Goal: Transaction & Acquisition: Purchase product/service

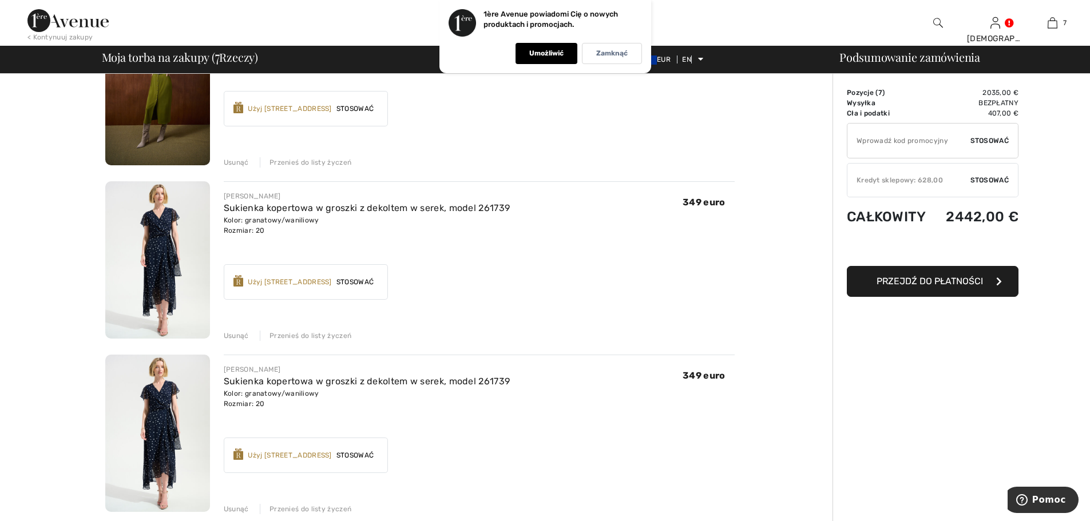
scroll to position [458, 0]
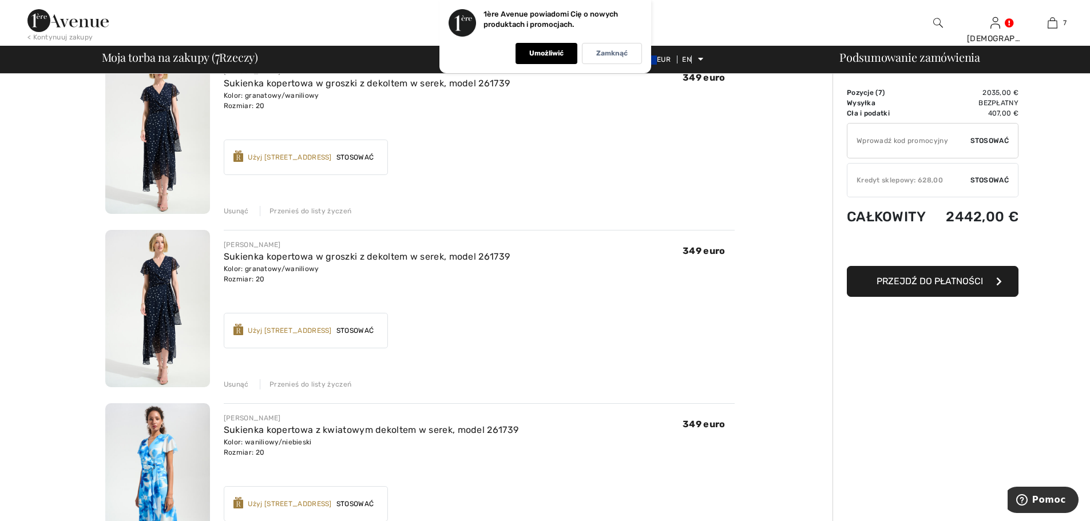
click at [236, 207] on font "Usunąć" at bounding box center [236, 211] width 25 height 8
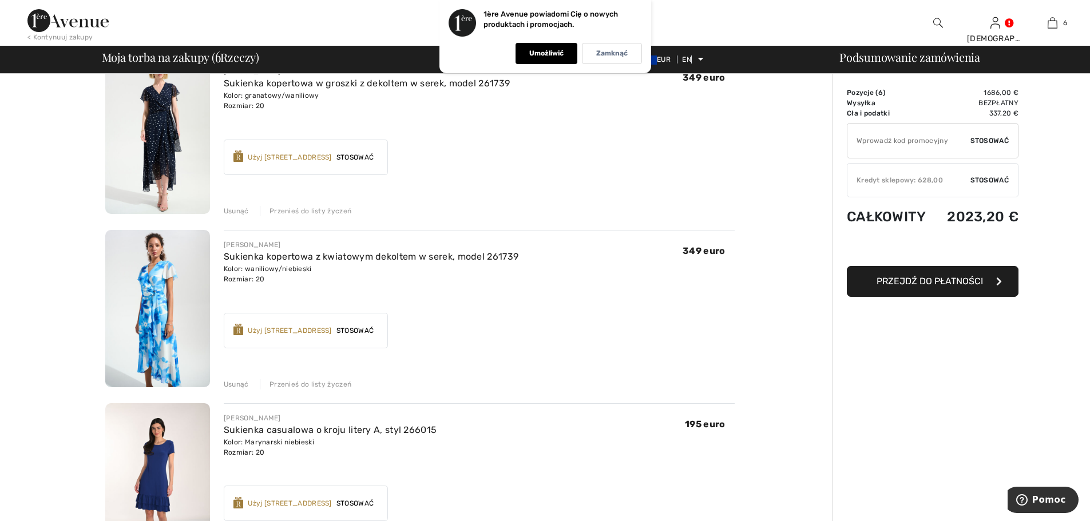
scroll to position [444, 0]
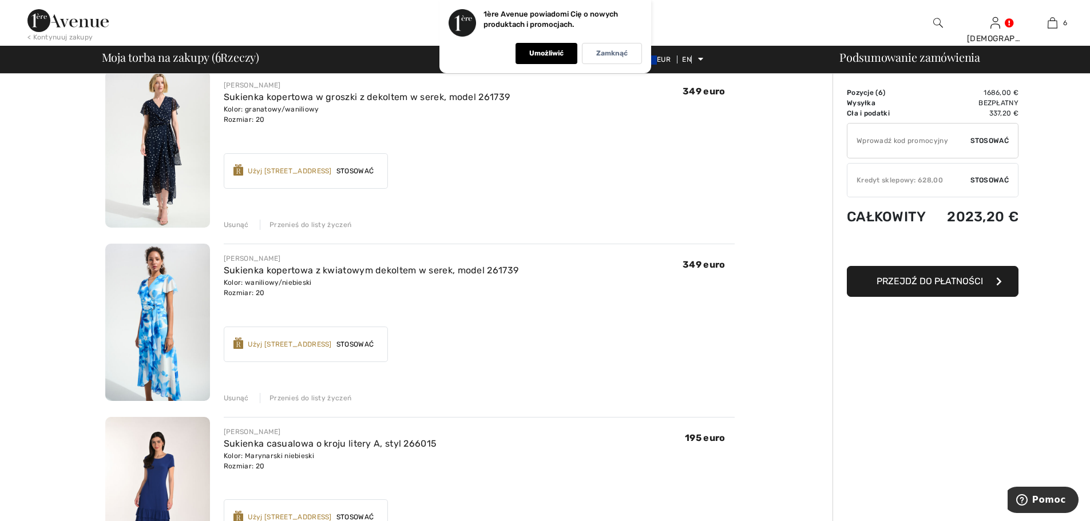
click at [236, 224] on font "Usunąć" at bounding box center [236, 225] width 25 height 8
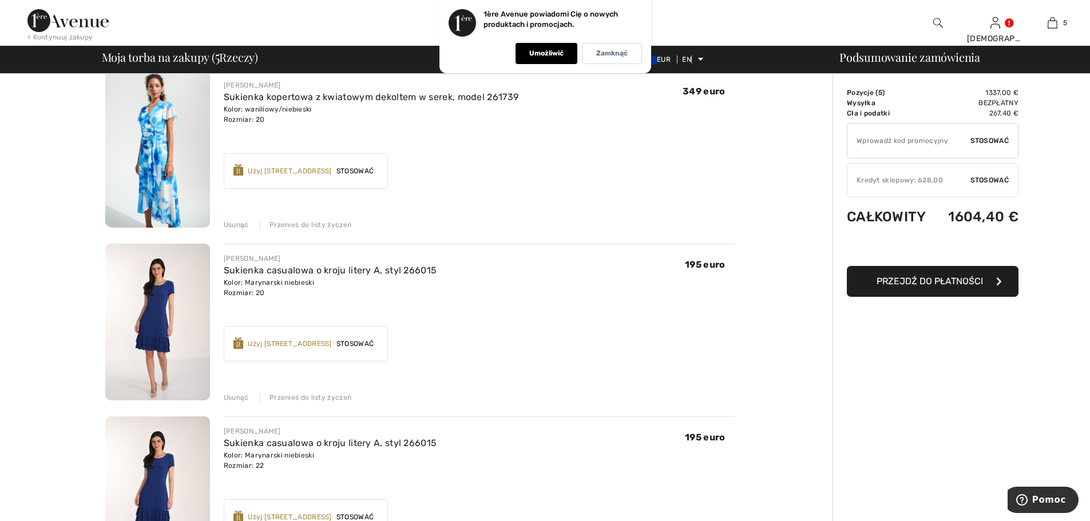
click at [241, 225] on font "Usunąć" at bounding box center [236, 225] width 25 height 8
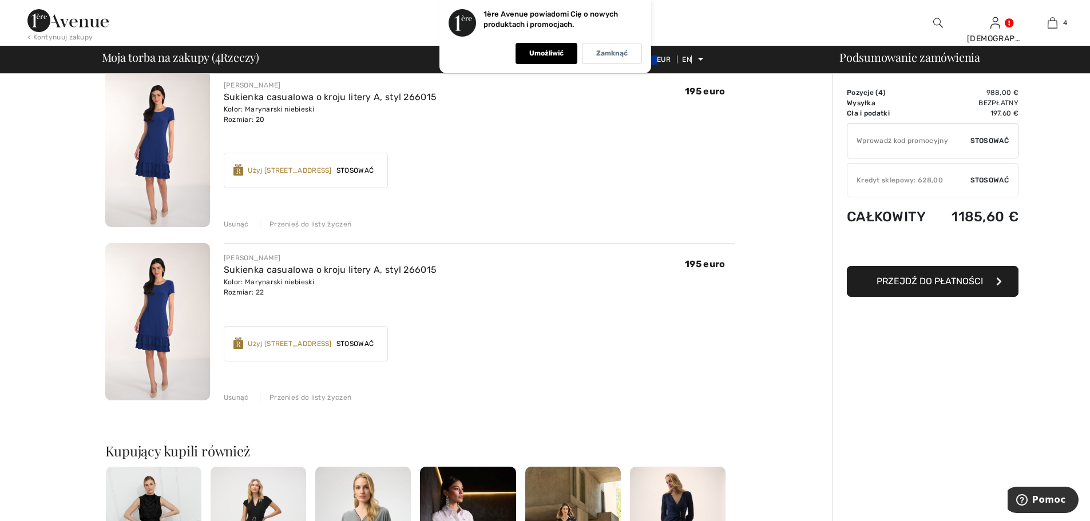
click at [232, 398] on font "Usunąć" at bounding box center [236, 398] width 25 height 8
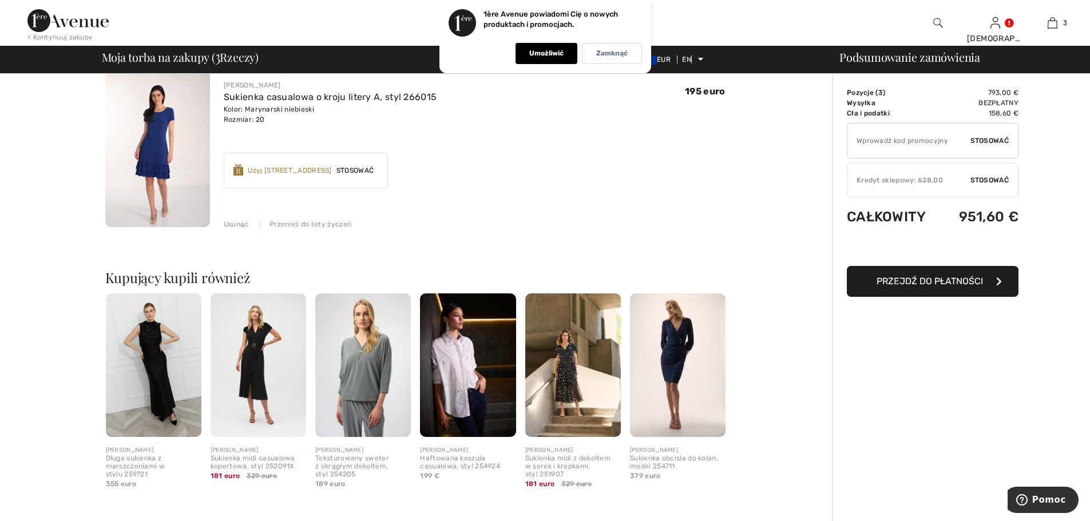
click at [231, 226] on font "Usunąć" at bounding box center [236, 224] width 25 height 8
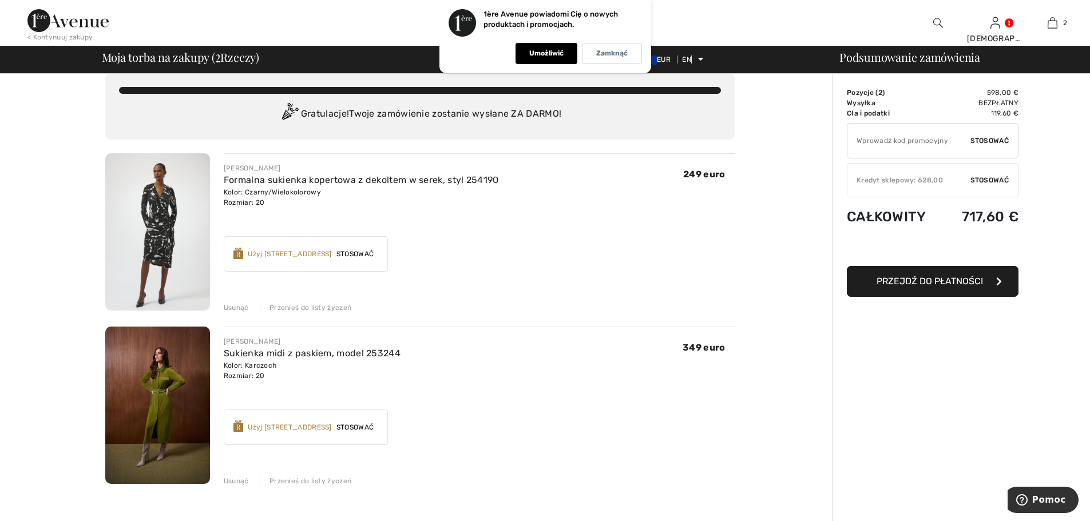
scroll to position [0, 0]
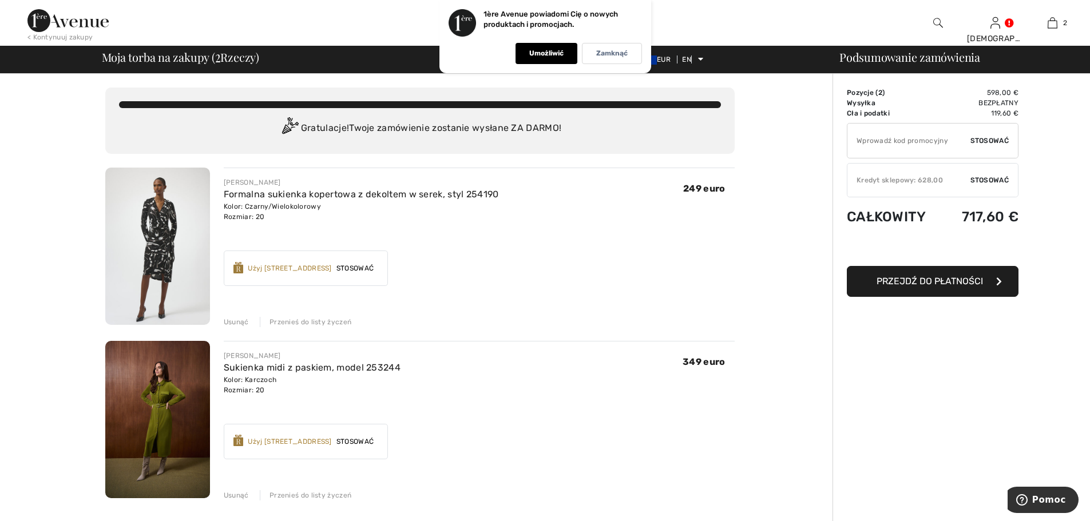
click at [234, 319] on font "Usunąć" at bounding box center [236, 322] width 25 height 8
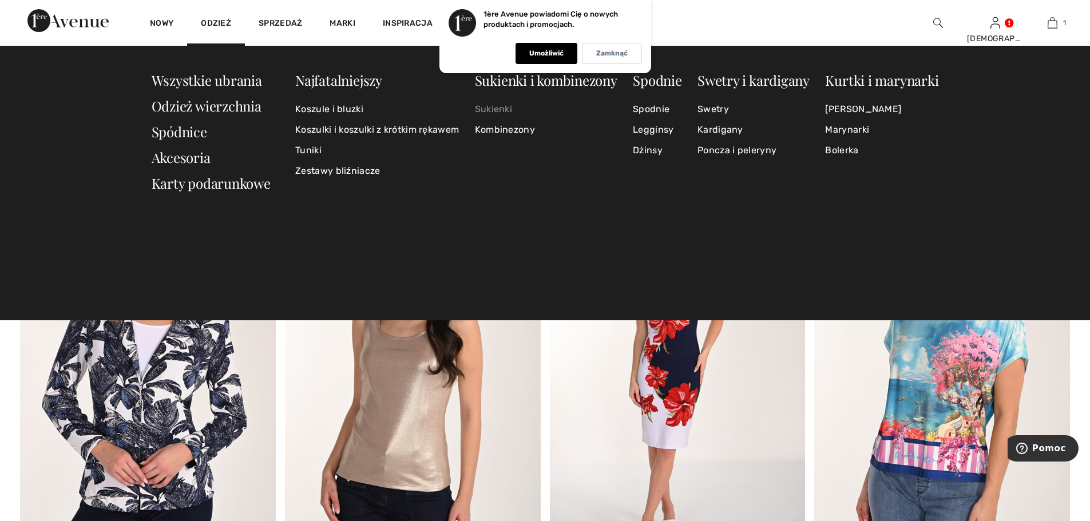
click at [496, 108] on font "Sukienki" at bounding box center [493, 109] width 37 height 11
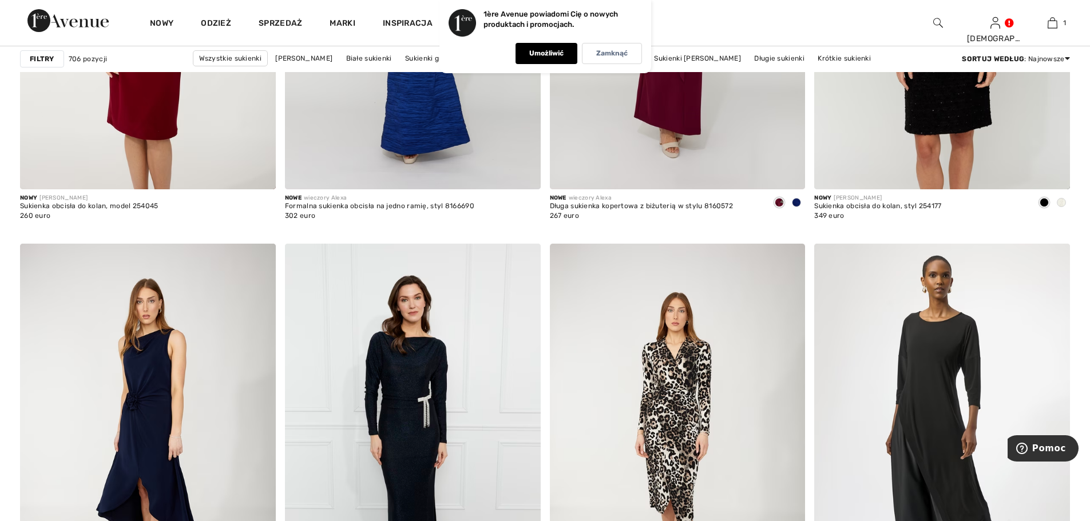
scroll to position [2861, 0]
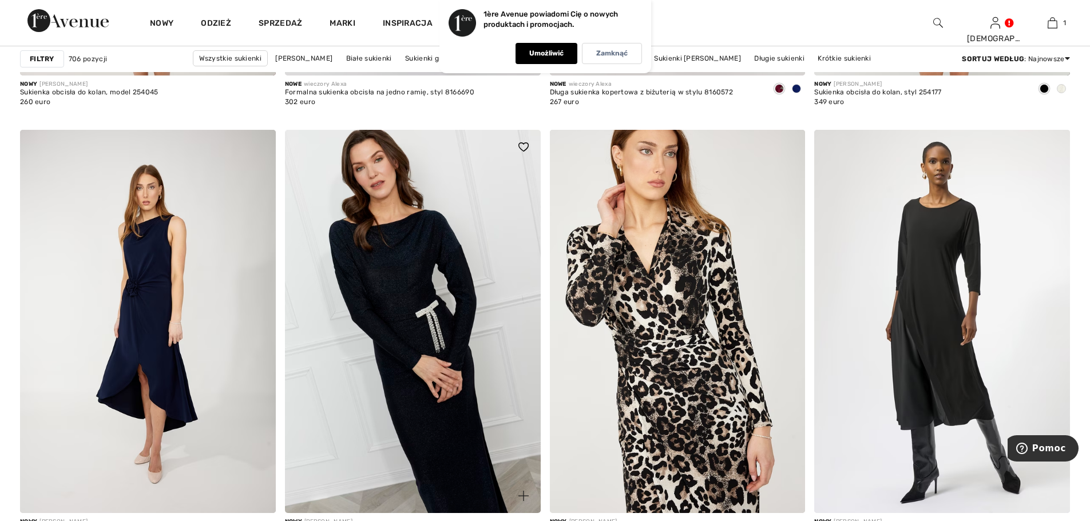
click at [414, 328] on img at bounding box center [413, 321] width 256 height 383
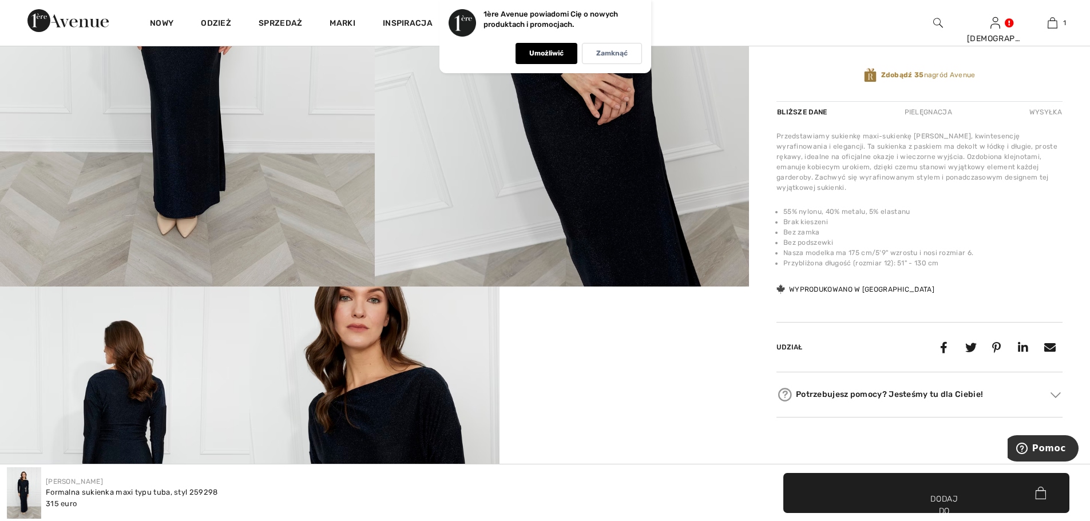
scroll to position [57, 0]
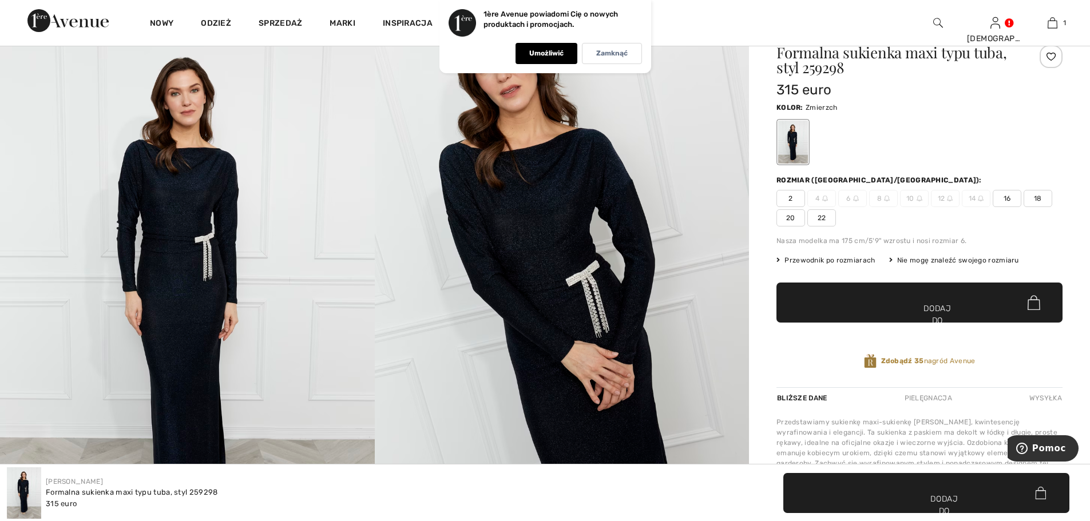
click at [784, 217] on span "20" at bounding box center [791, 217] width 29 height 17
click at [931, 300] on span "✔ Dodano do torby Dodaj do koszyka" at bounding box center [920, 303] width 286 height 40
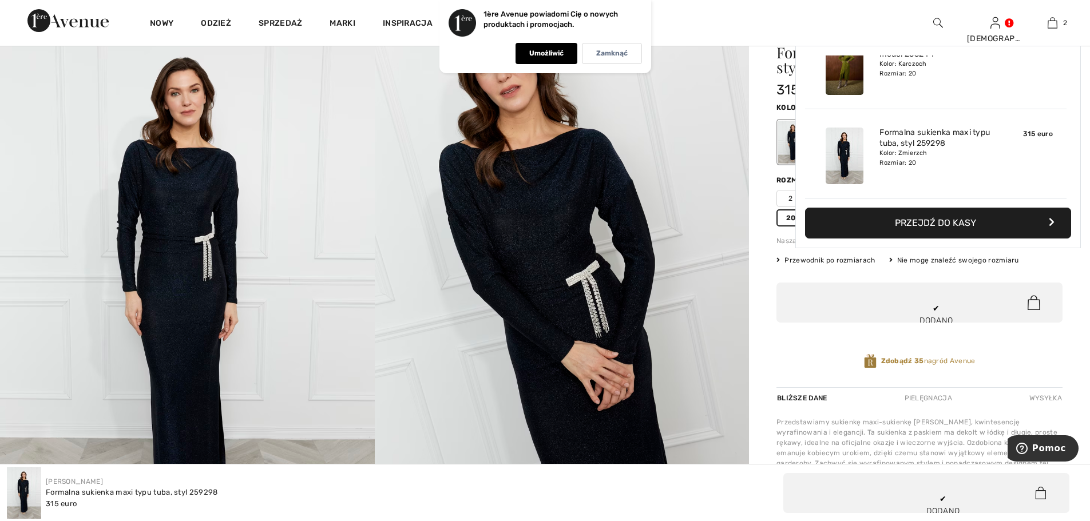
scroll to position [286, 0]
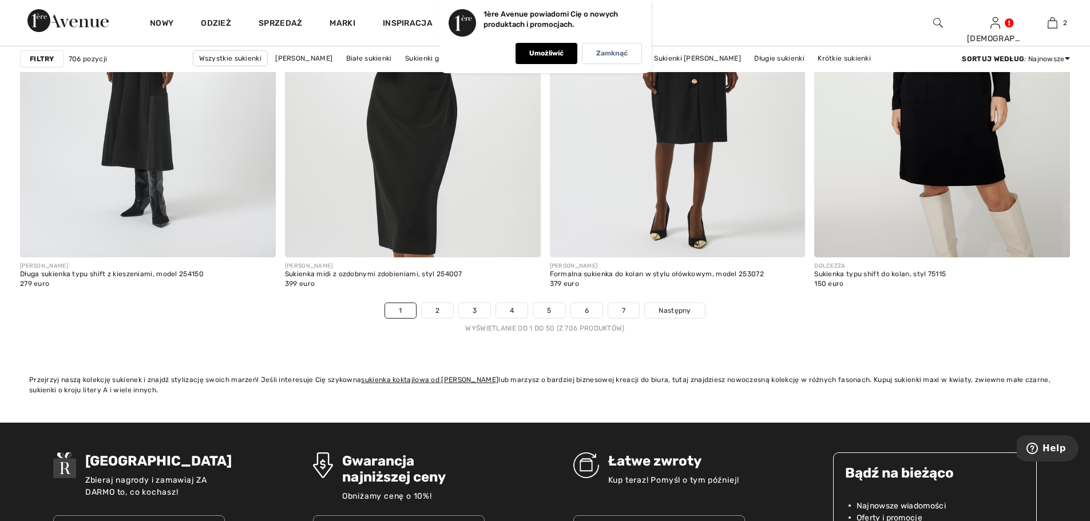
scroll to position [6608, 0]
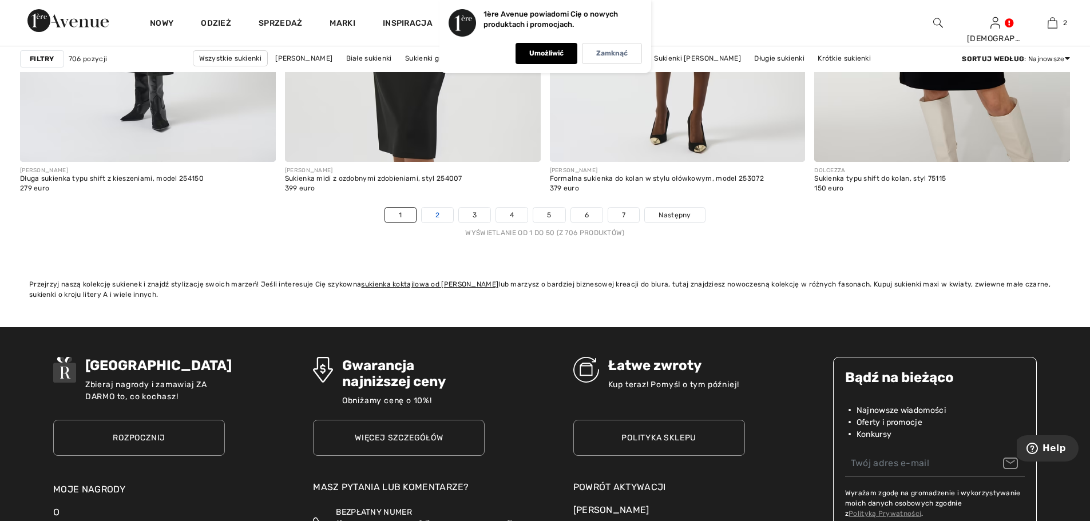
click at [443, 211] on link "2" at bounding box center [437, 215] width 31 height 15
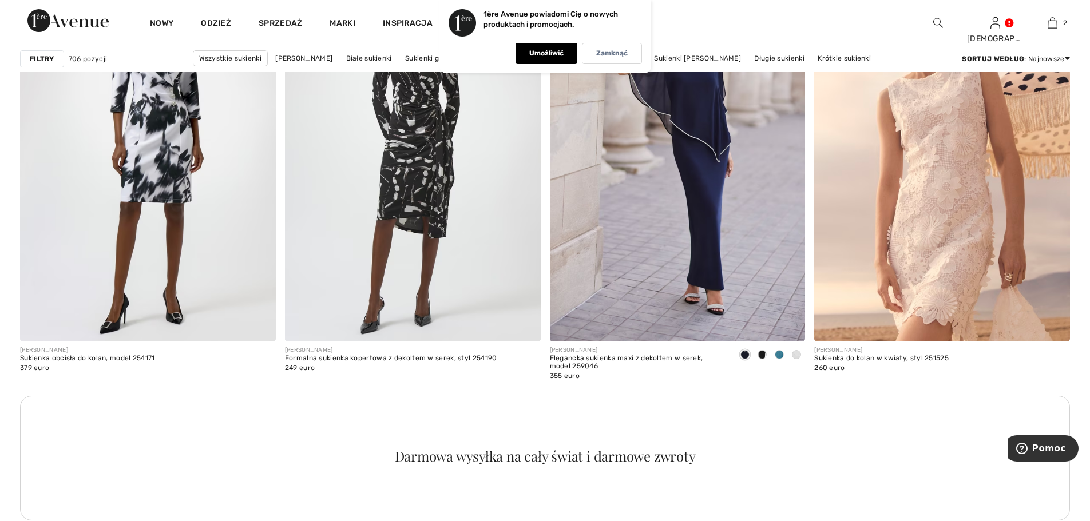
scroll to position [2976, 0]
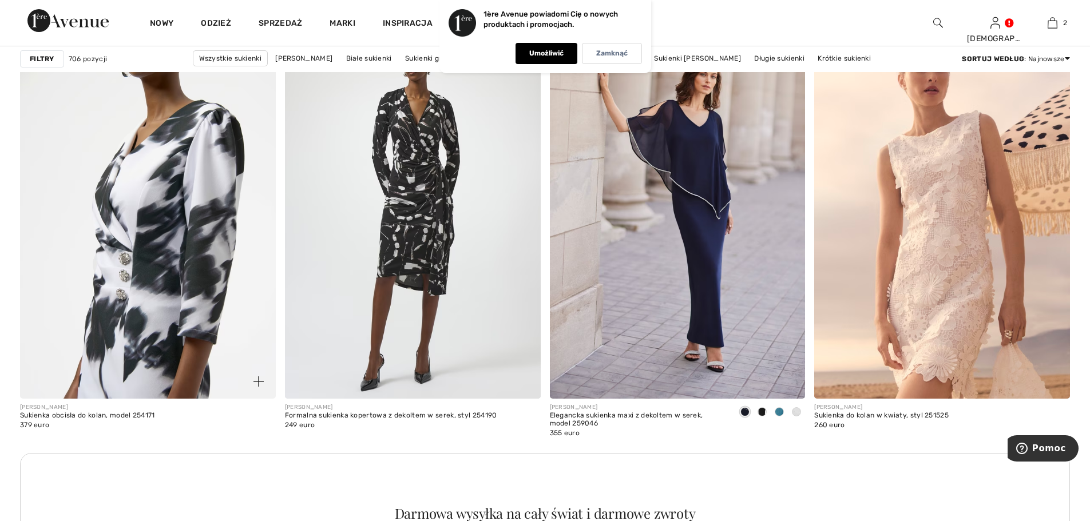
click at [164, 226] on img at bounding box center [148, 206] width 256 height 383
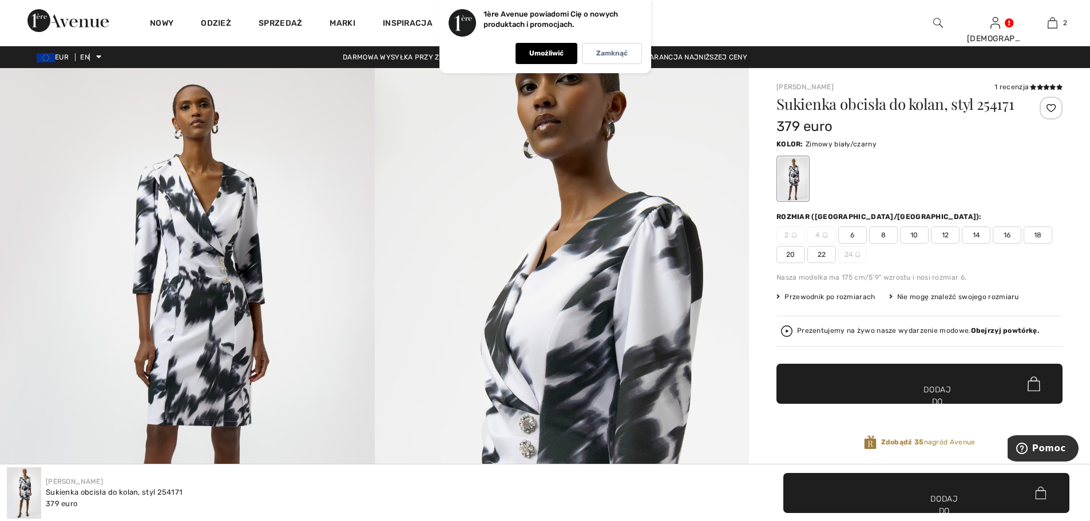
click at [795, 263] on span "20" at bounding box center [791, 254] width 29 height 17
click at [928, 407] on font "Dodaj do koszyka" at bounding box center [938, 402] width 36 height 36
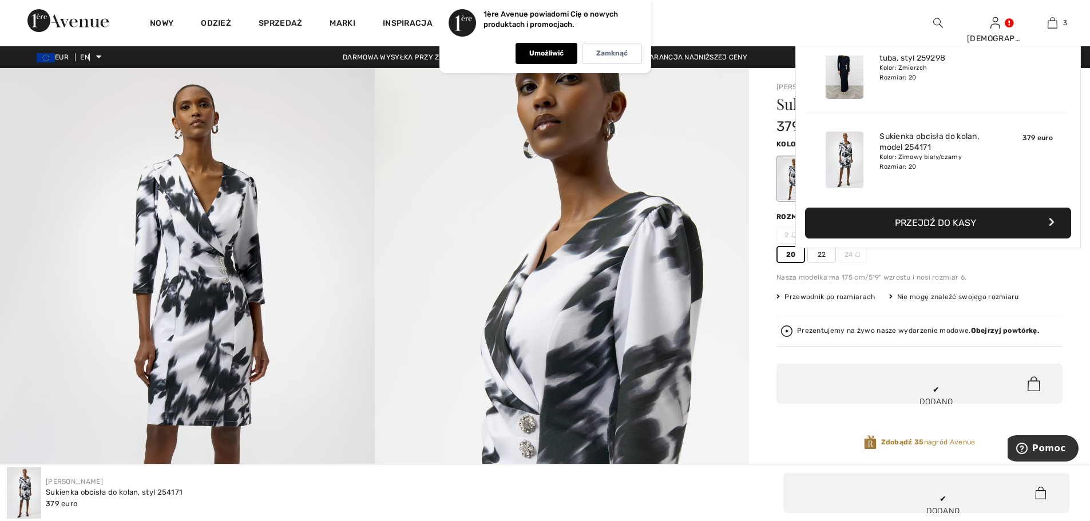
scroll to position [125, 0]
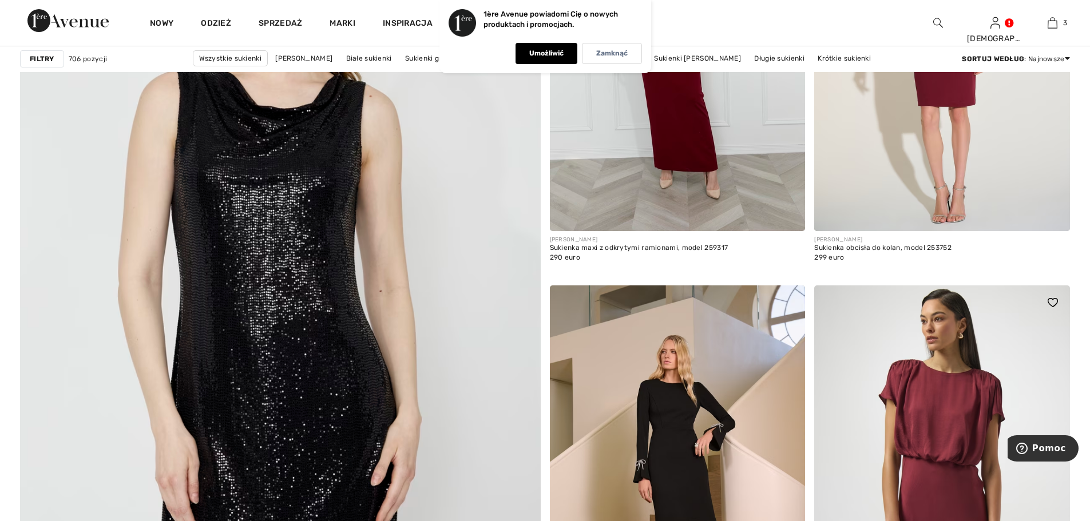
scroll to position [3632, 0]
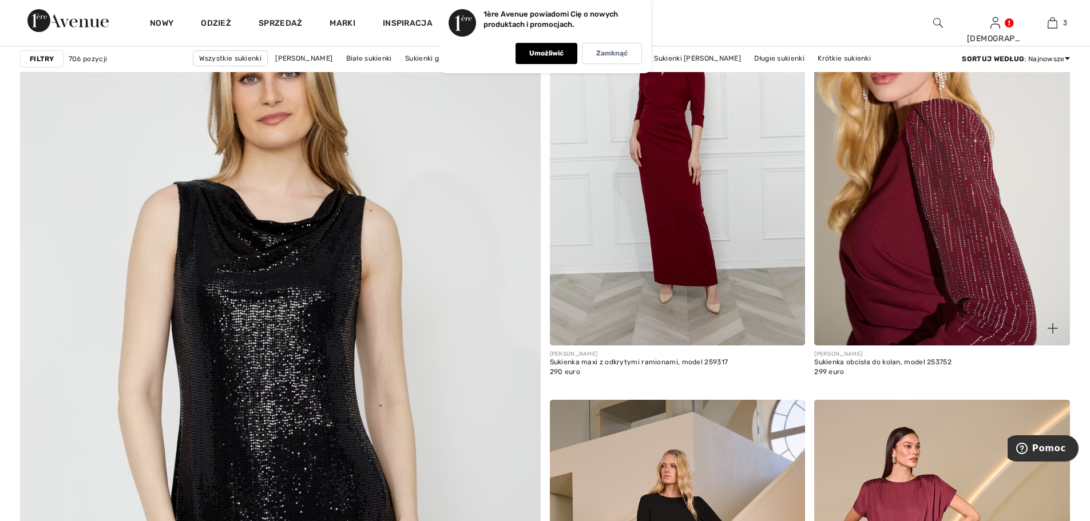
click at [951, 168] on img at bounding box center [942, 153] width 256 height 383
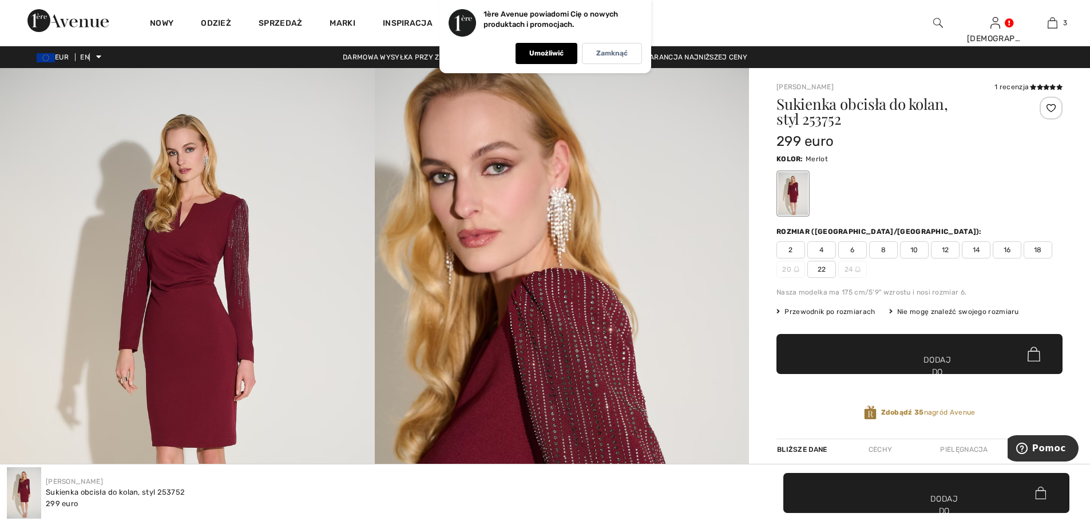
click at [823, 270] on font "22" at bounding box center [822, 270] width 9 height 8
click at [957, 354] on span "✔ Dodano do torby Dodaj do koszyka" at bounding box center [920, 354] width 286 height 40
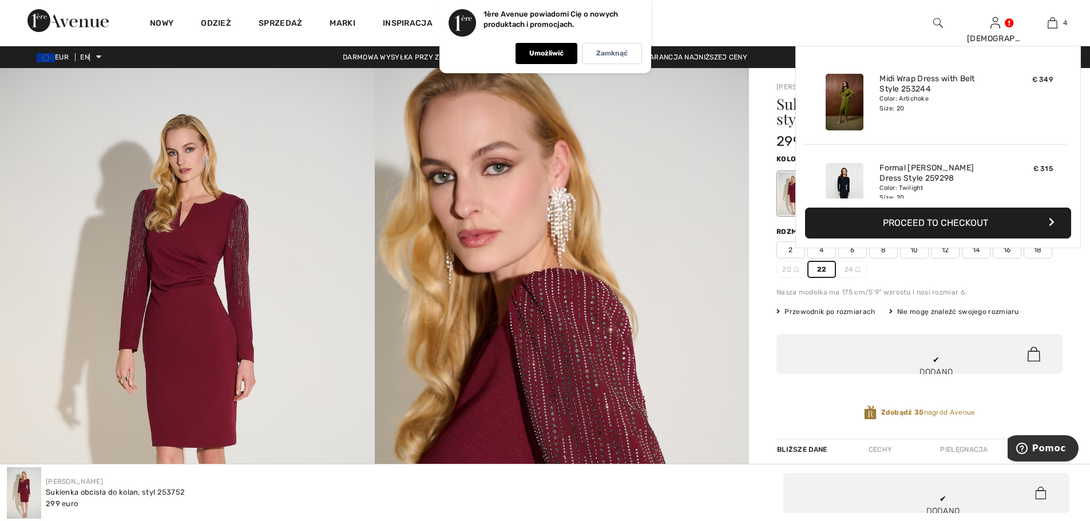
scroll to position [214, 0]
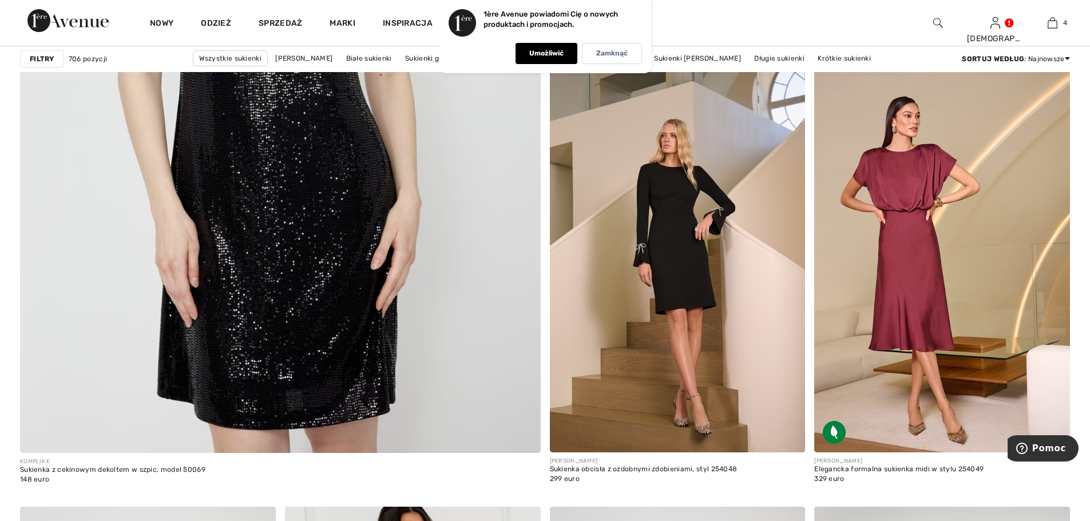
scroll to position [4090, 0]
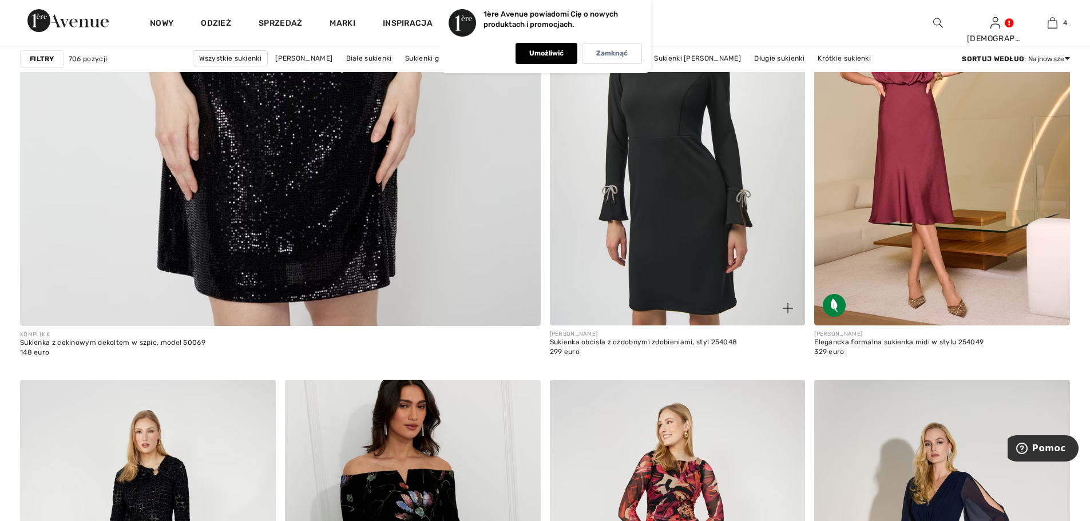
click at [646, 115] on img at bounding box center [678, 133] width 256 height 383
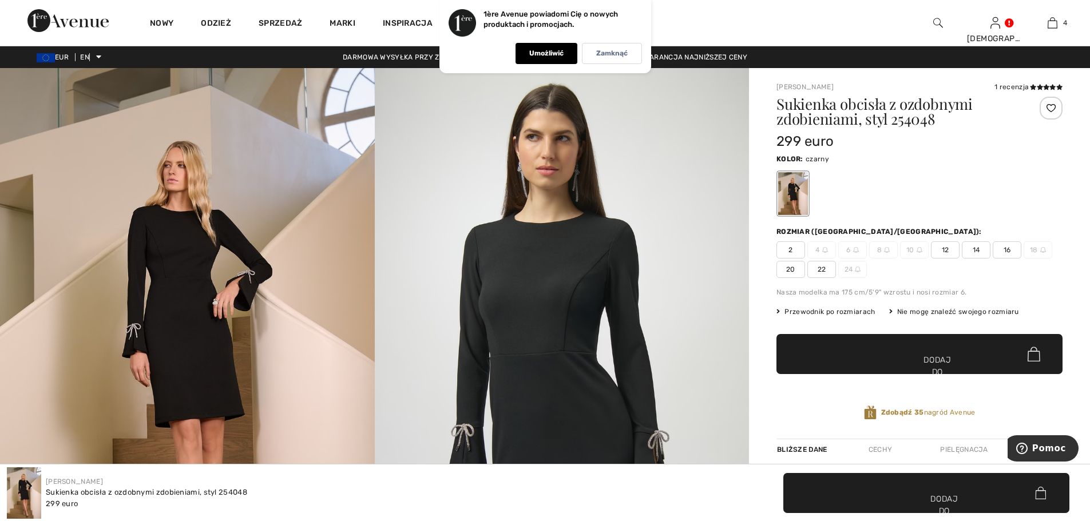
scroll to position [172, 0]
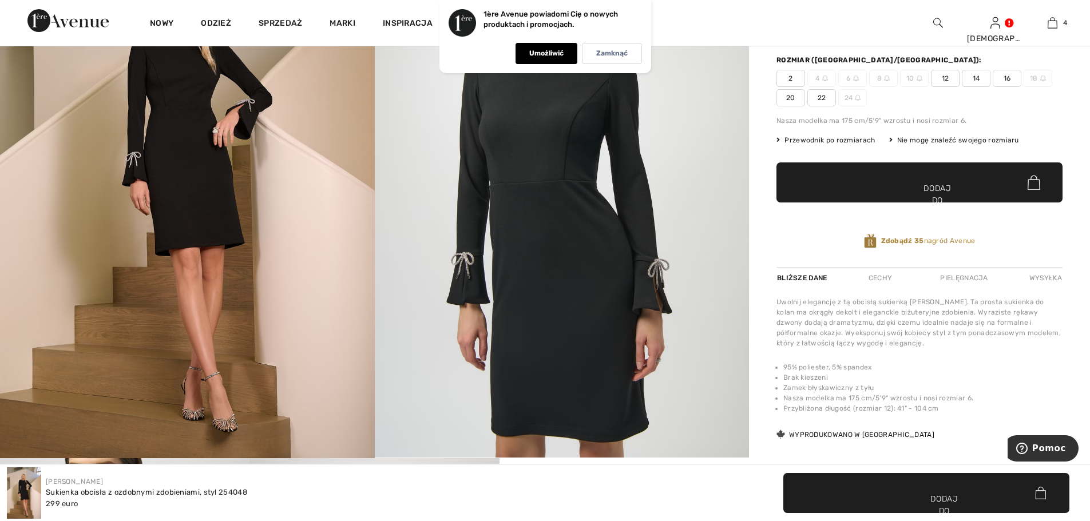
click at [797, 98] on span "20" at bounding box center [791, 97] width 29 height 17
click at [928, 189] on font "Dodaj do koszyka" at bounding box center [938, 201] width 36 height 36
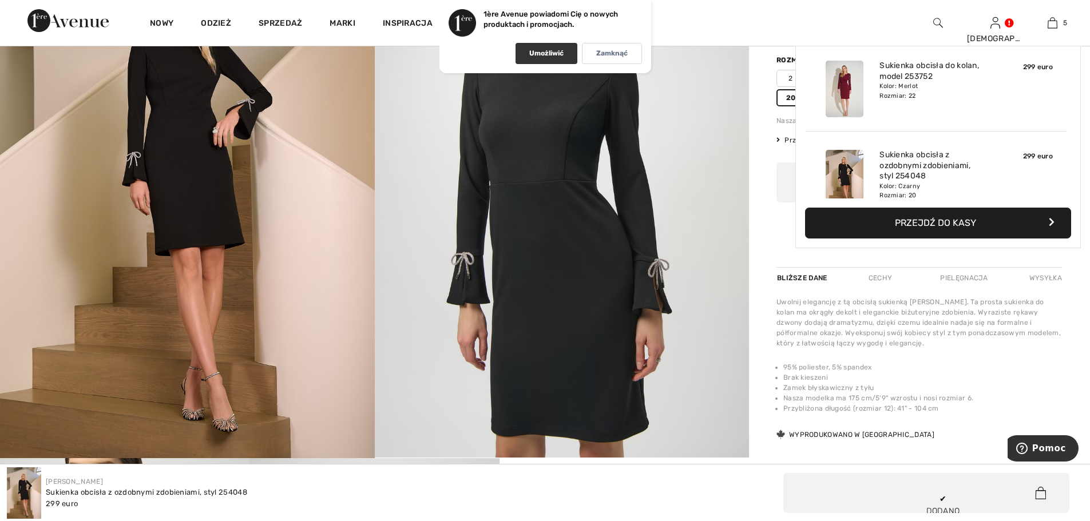
scroll to position [303, 0]
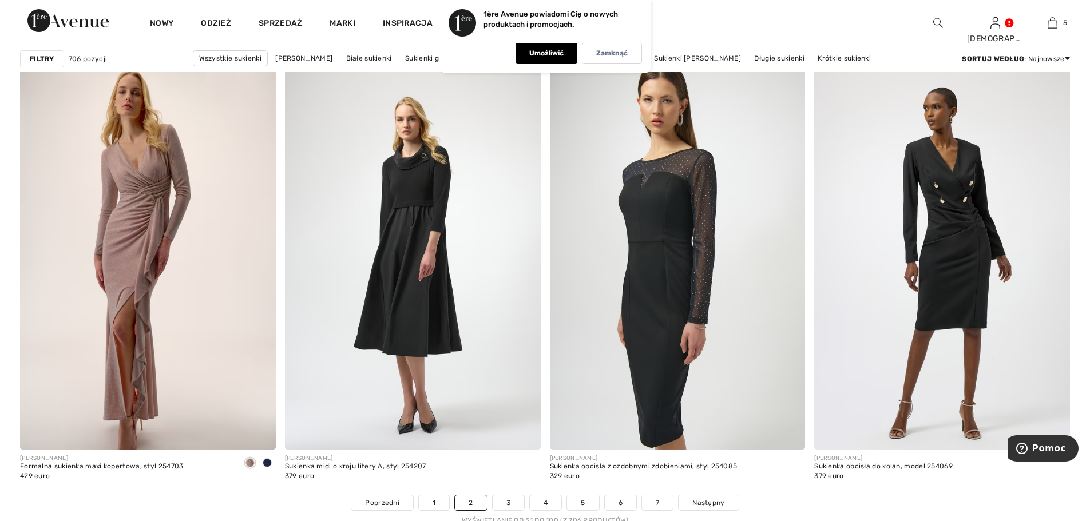
scroll to position [6437, 0]
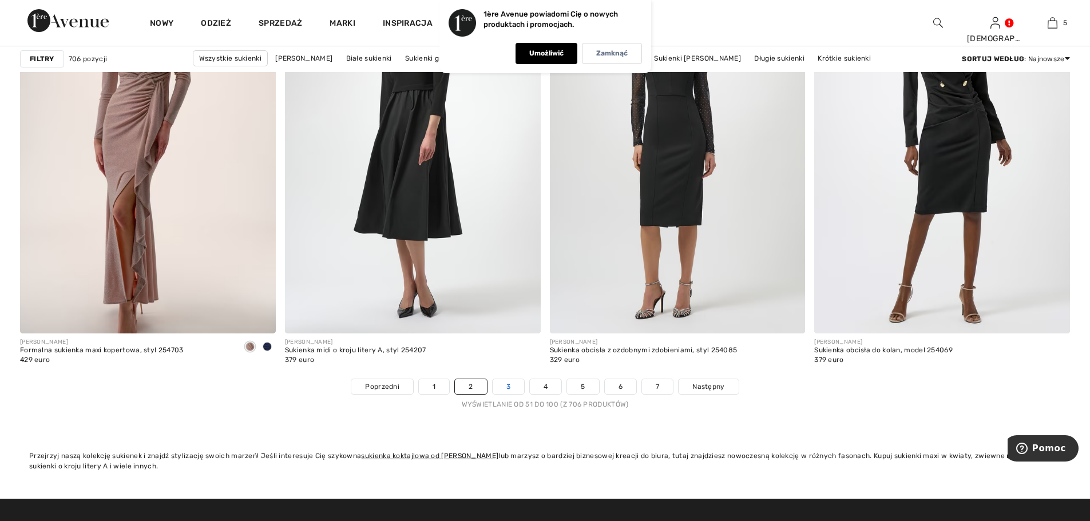
click at [515, 391] on link "3" at bounding box center [508, 386] width 31 height 15
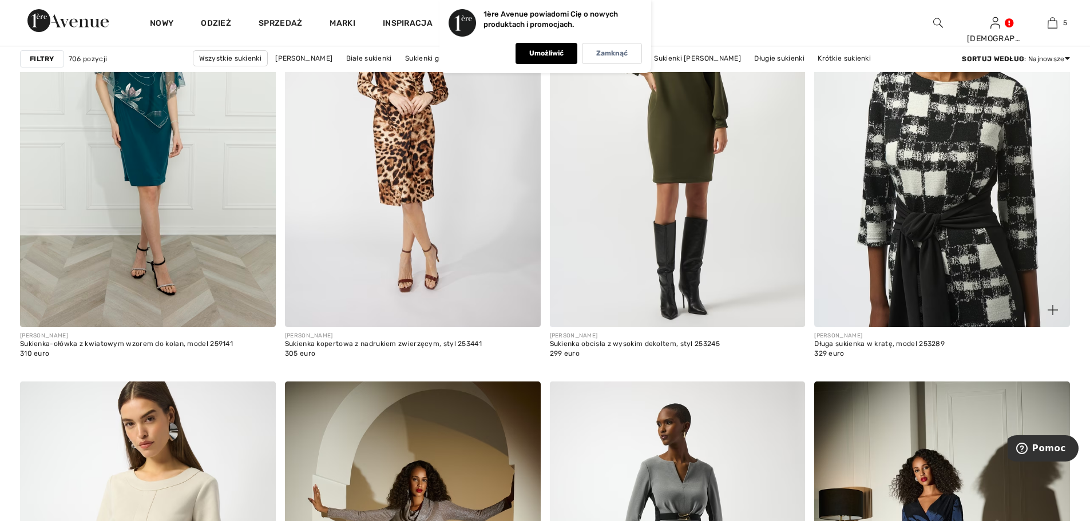
scroll to position [1202, 0]
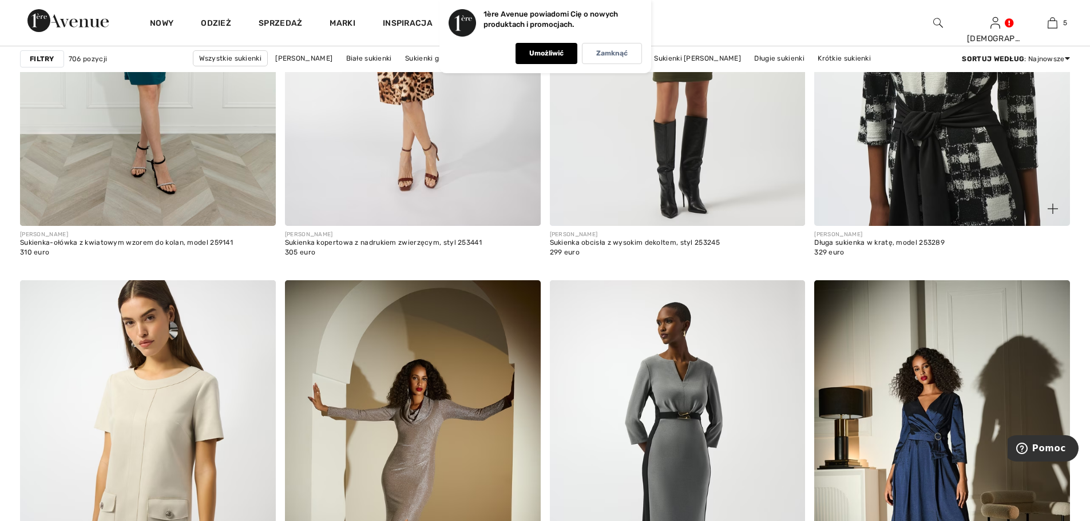
click at [969, 181] on img at bounding box center [942, 34] width 256 height 383
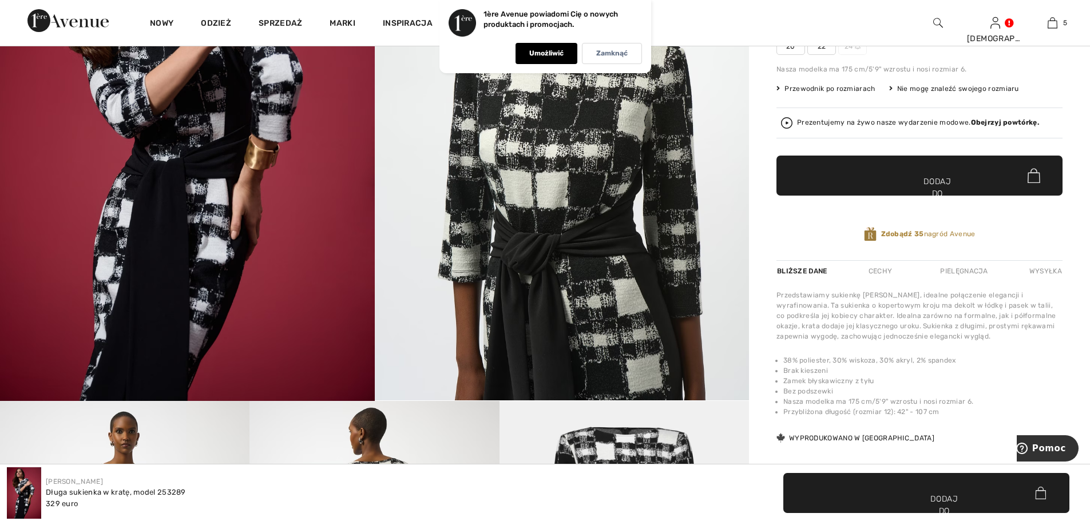
scroll to position [114, 0]
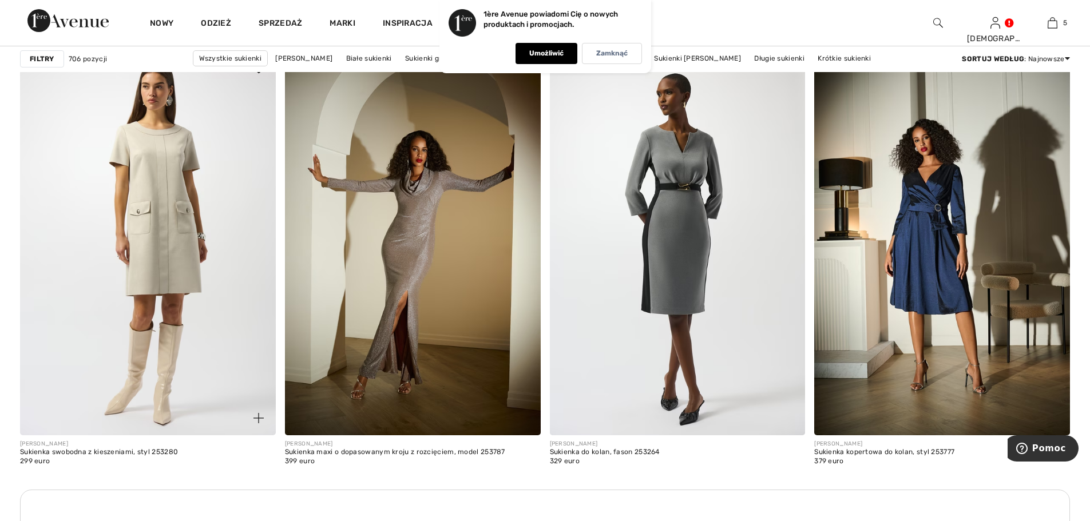
click at [179, 254] on img at bounding box center [148, 243] width 256 height 383
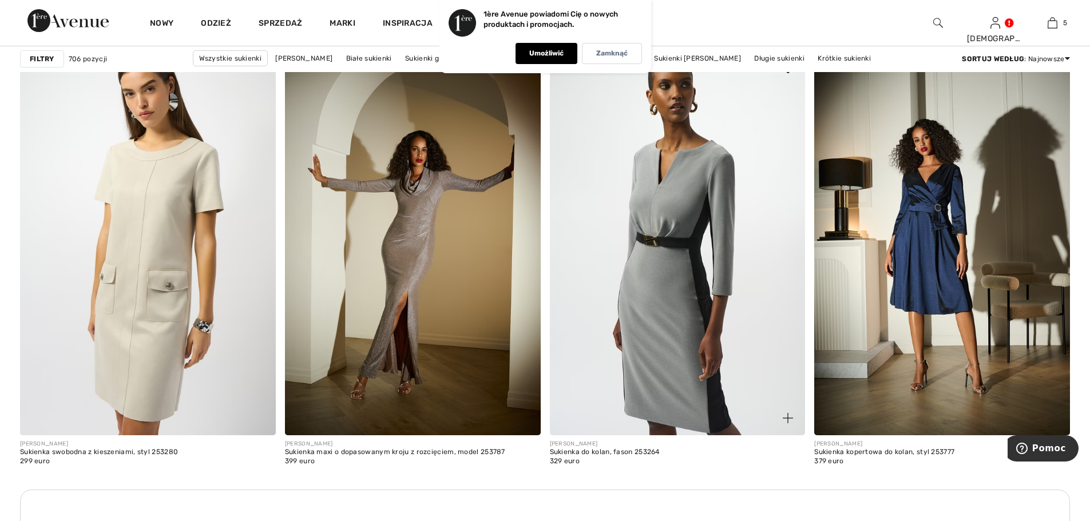
click at [639, 323] on img at bounding box center [678, 243] width 256 height 383
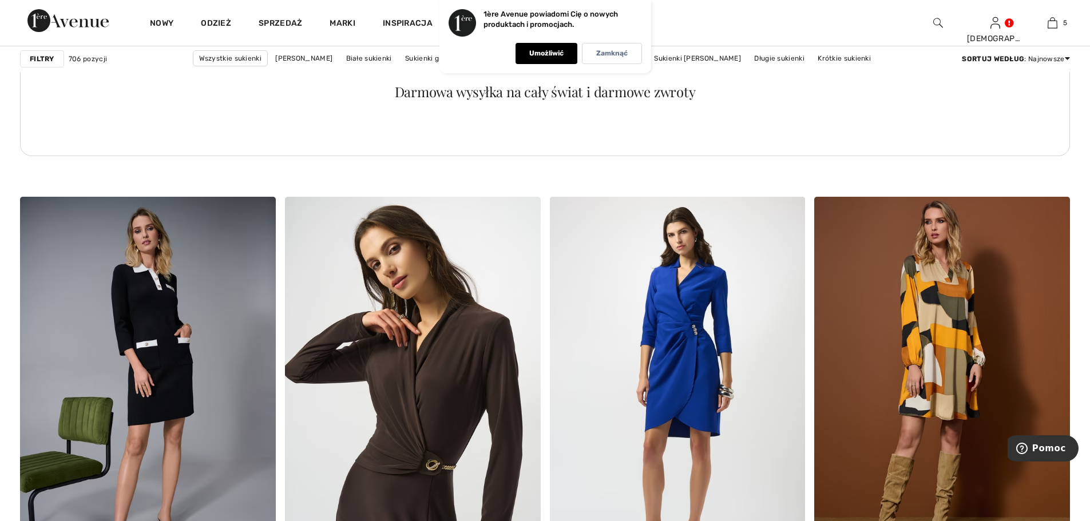
scroll to position [2118, 0]
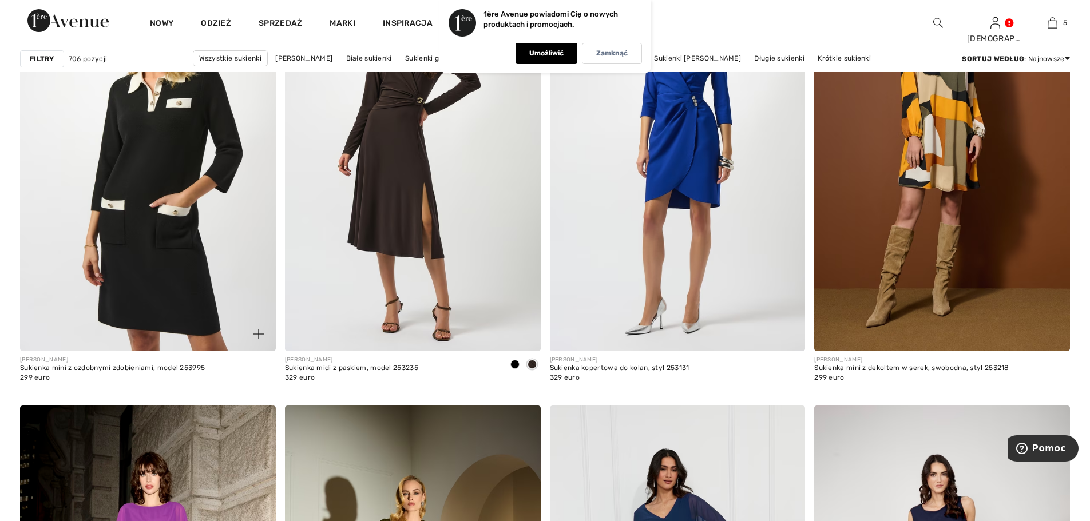
click at [155, 231] on img at bounding box center [148, 159] width 256 height 383
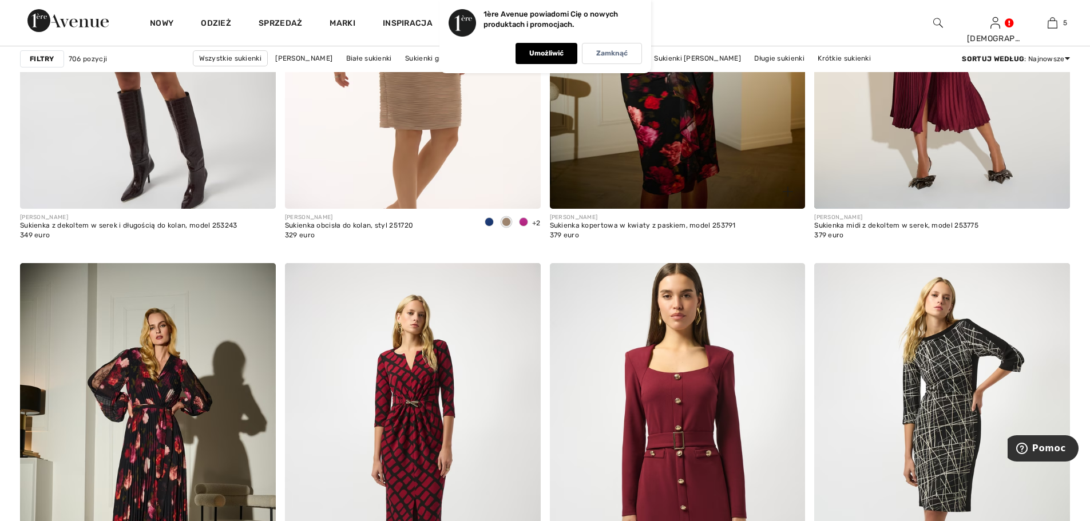
scroll to position [5925, 0]
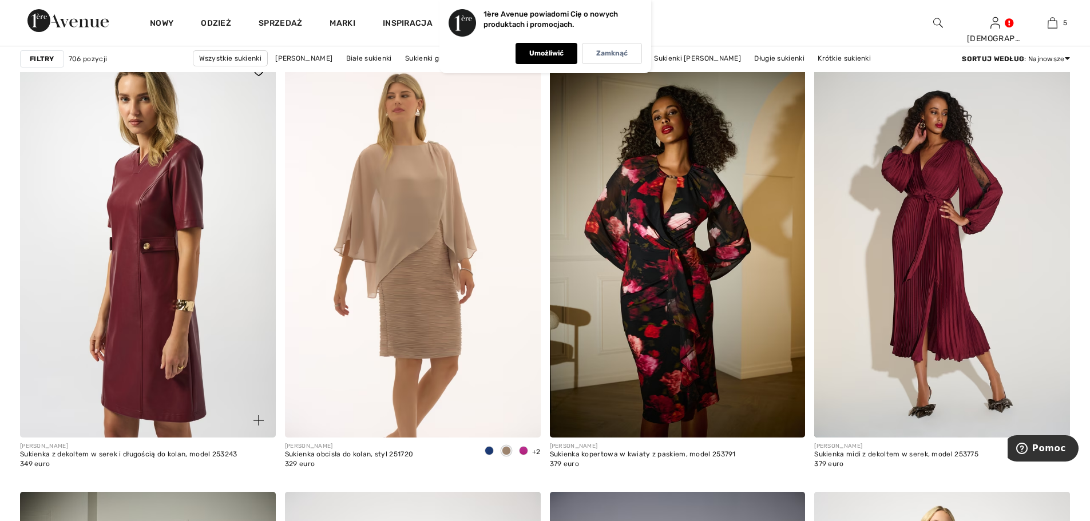
click at [174, 278] on img at bounding box center [148, 245] width 256 height 383
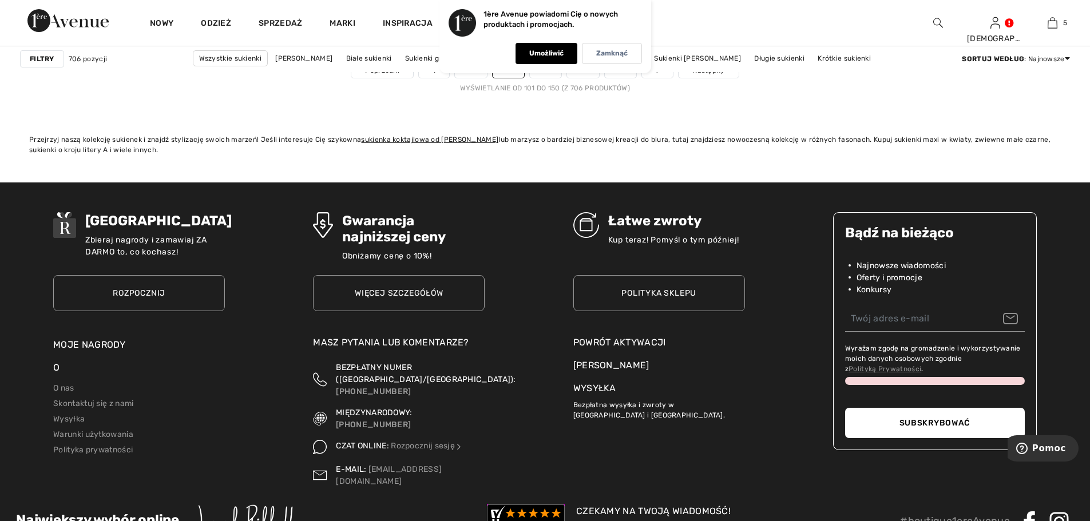
scroll to position [6524, 0]
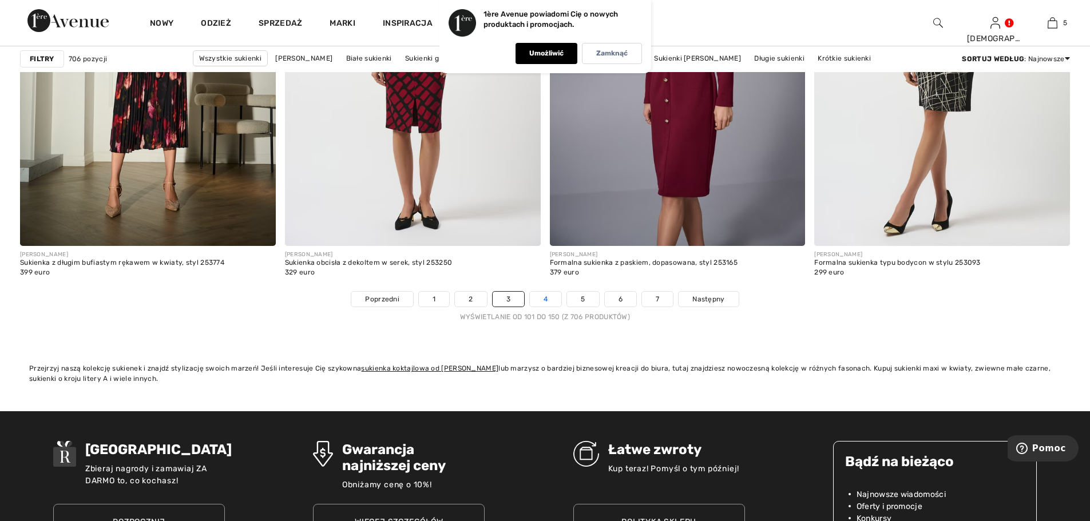
click at [548, 303] on link "4" at bounding box center [545, 299] width 31 height 15
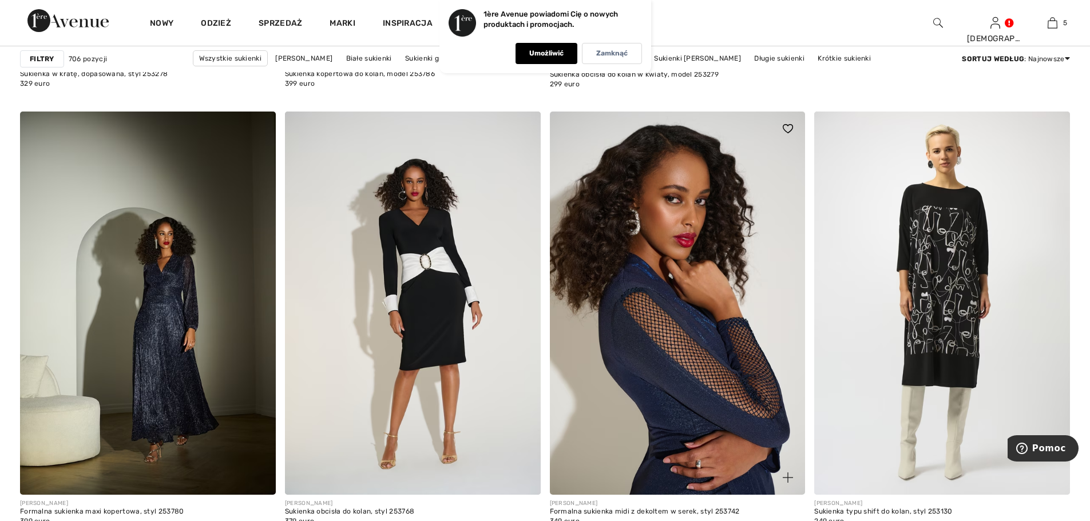
scroll to position [1030, 0]
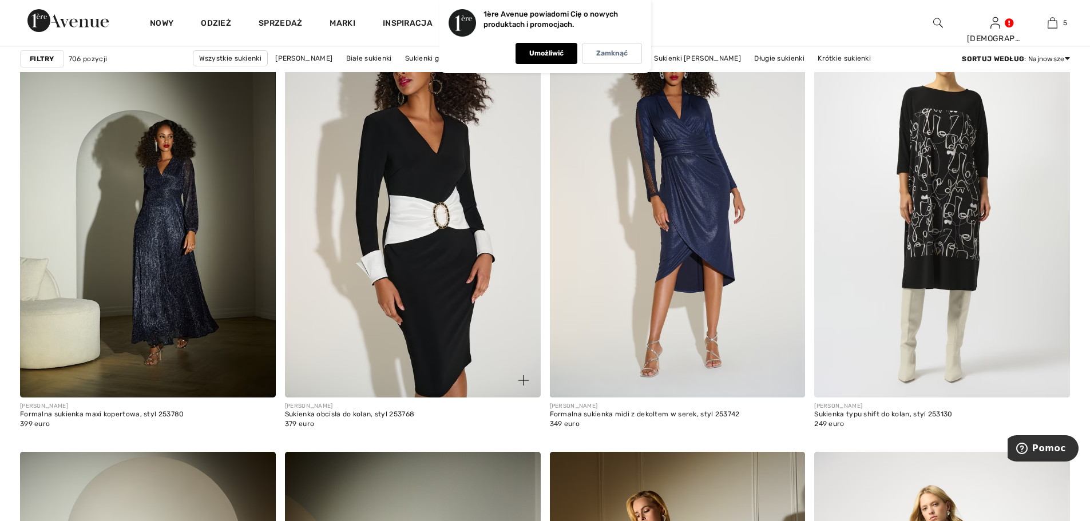
click at [449, 266] on img at bounding box center [413, 205] width 256 height 383
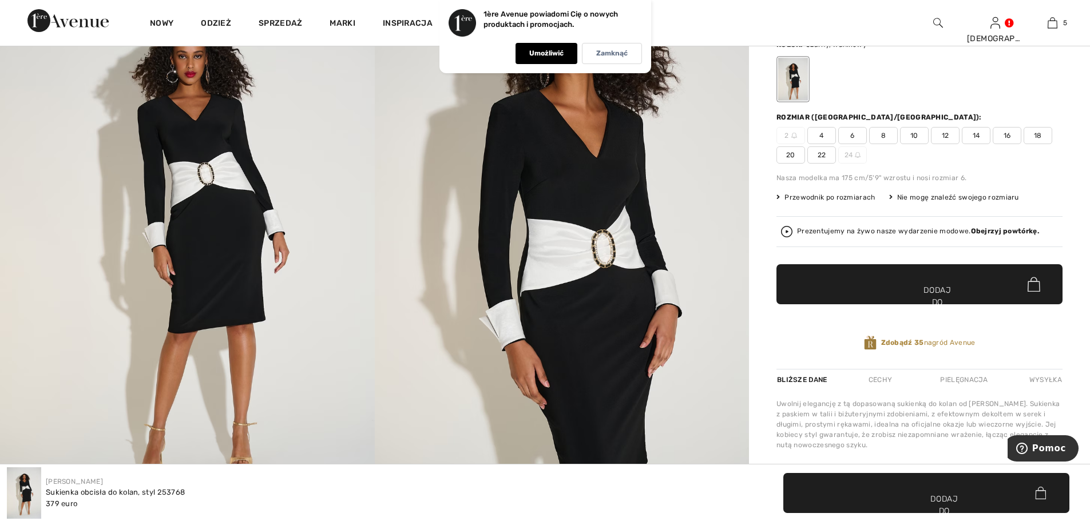
scroll to position [189, 0]
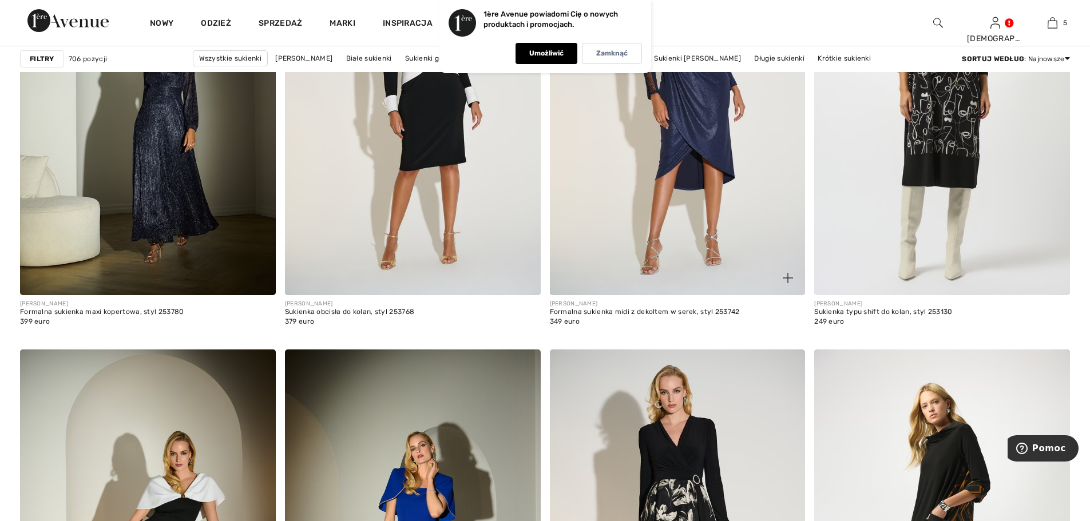
scroll to position [1030, 0]
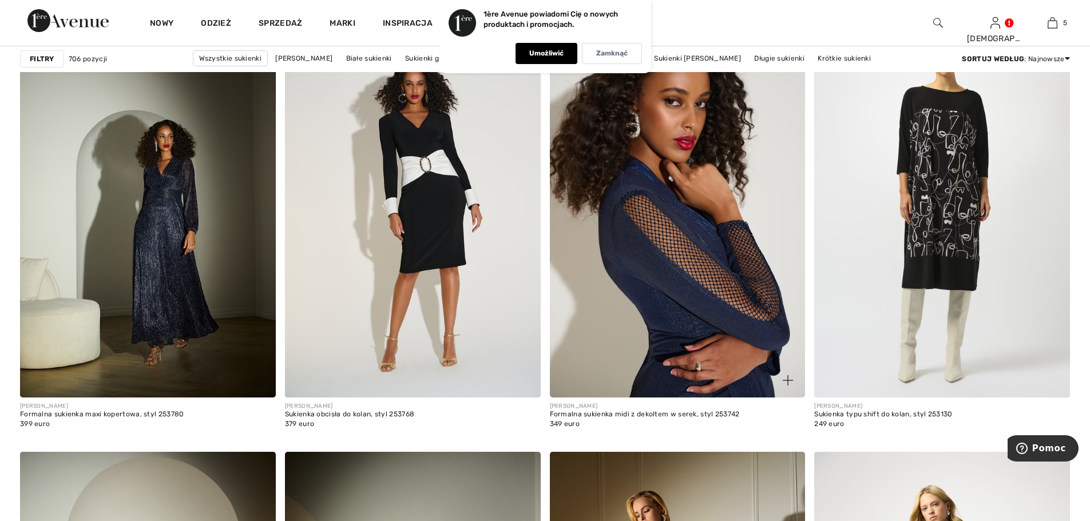
click at [696, 240] on img at bounding box center [678, 205] width 256 height 383
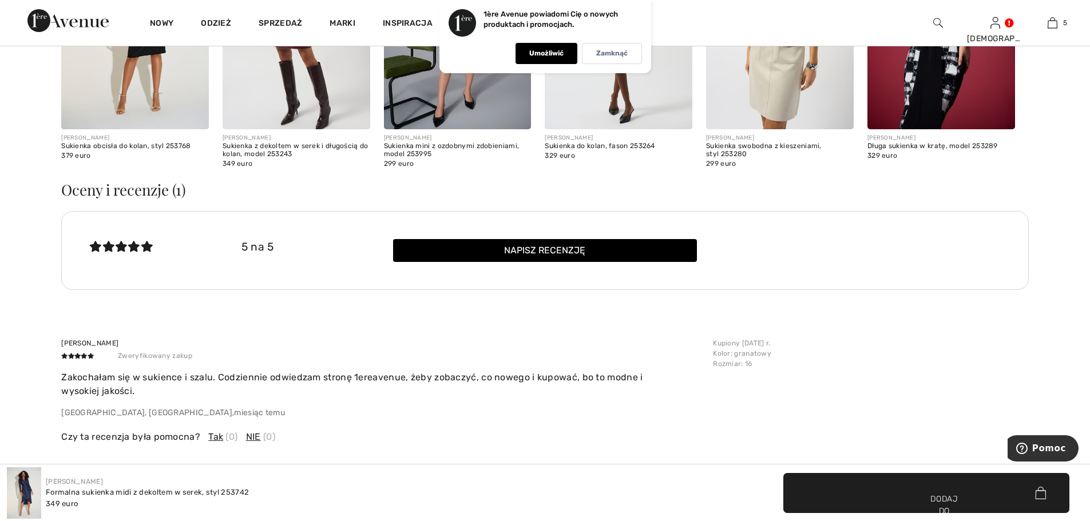
scroll to position [1431, 0]
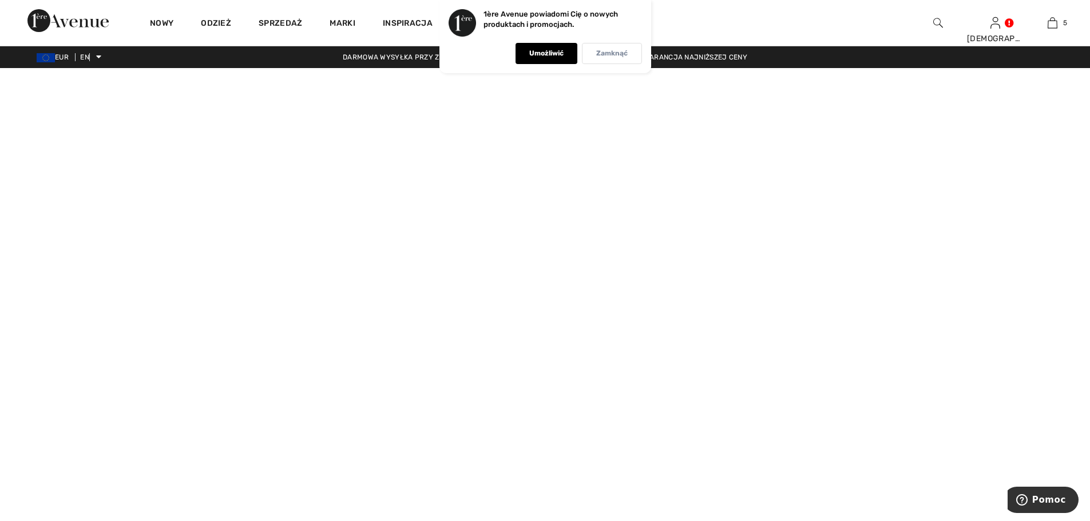
click at [614, 52] on font "Zamknąć" at bounding box center [611, 53] width 31 height 8
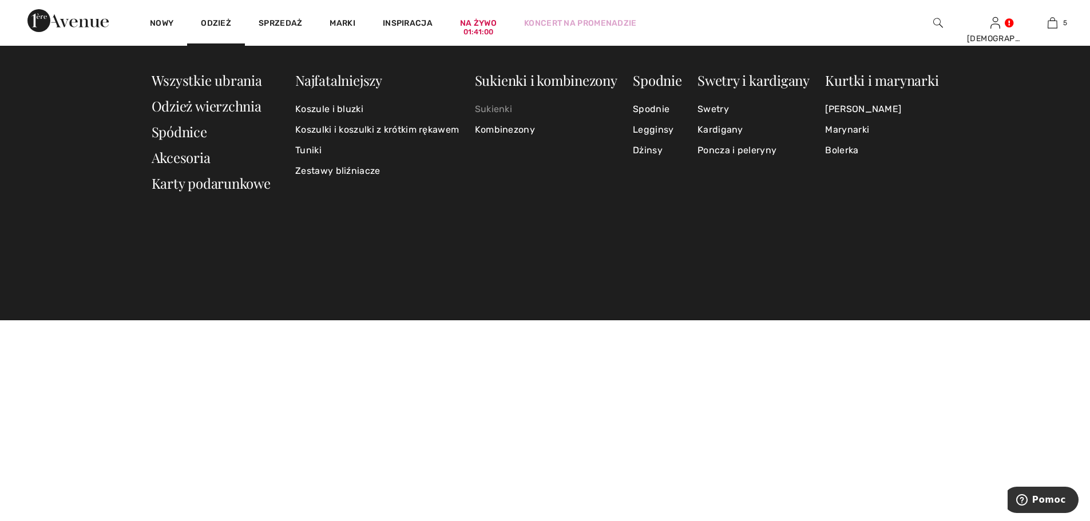
click at [485, 106] on font "Sukienki" at bounding box center [493, 109] width 37 height 11
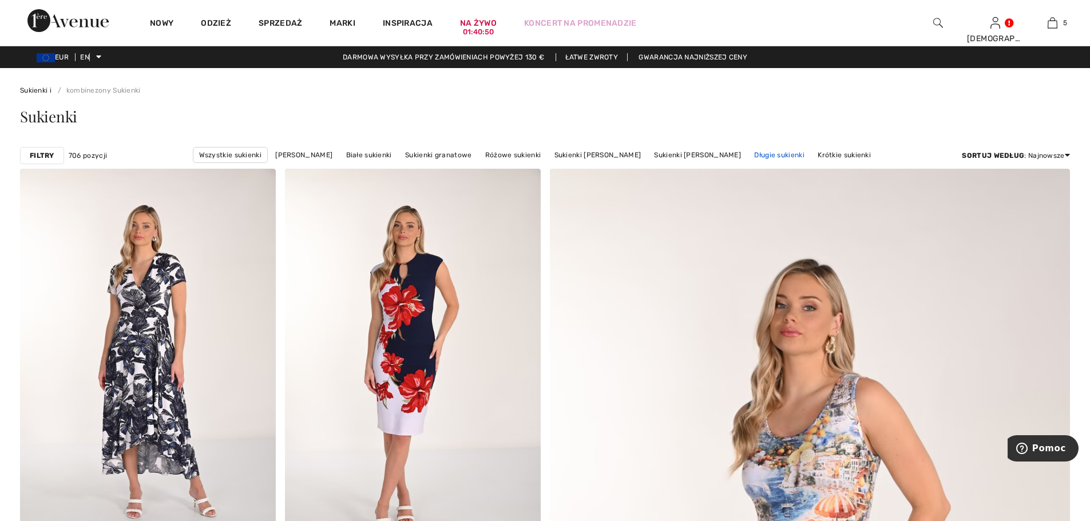
click at [762, 152] on font "Długie sukienki" at bounding box center [779, 155] width 50 height 8
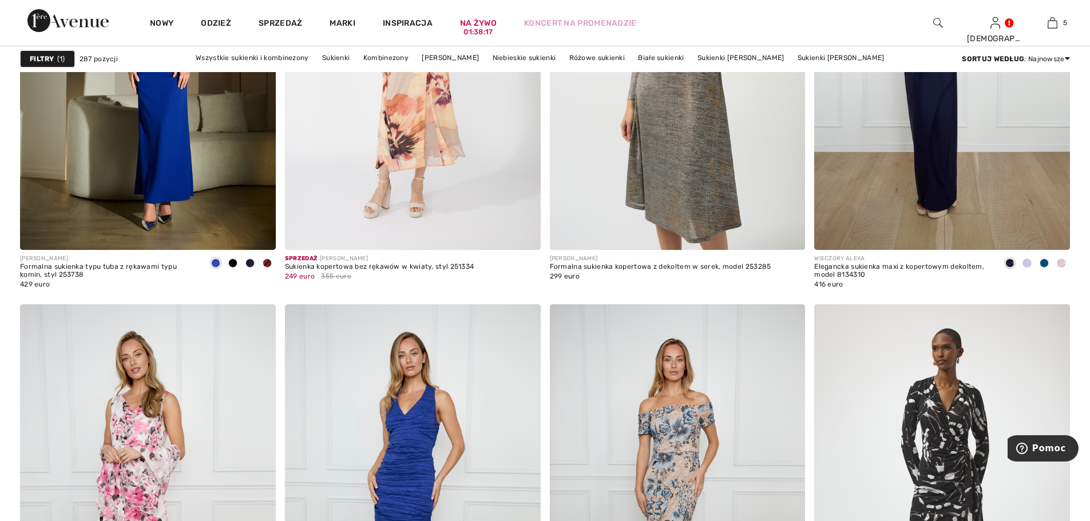
scroll to position [5609, 0]
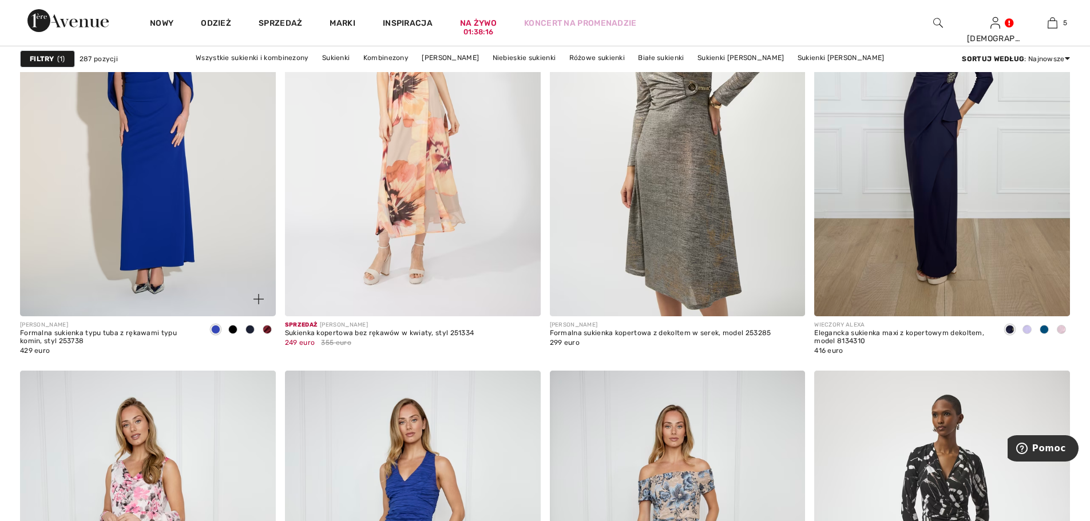
click at [180, 108] on img at bounding box center [148, 124] width 256 height 383
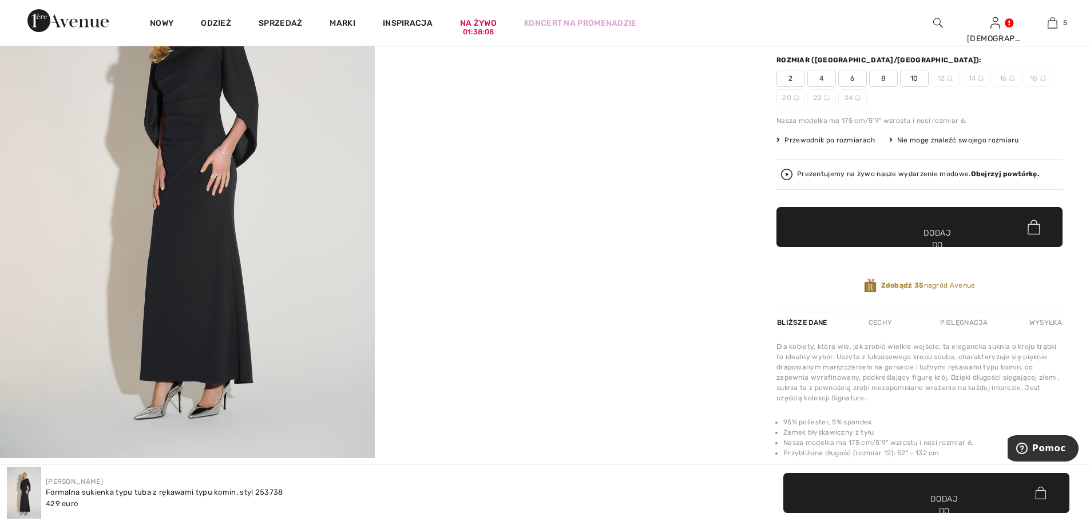
scroll to position [57, 0]
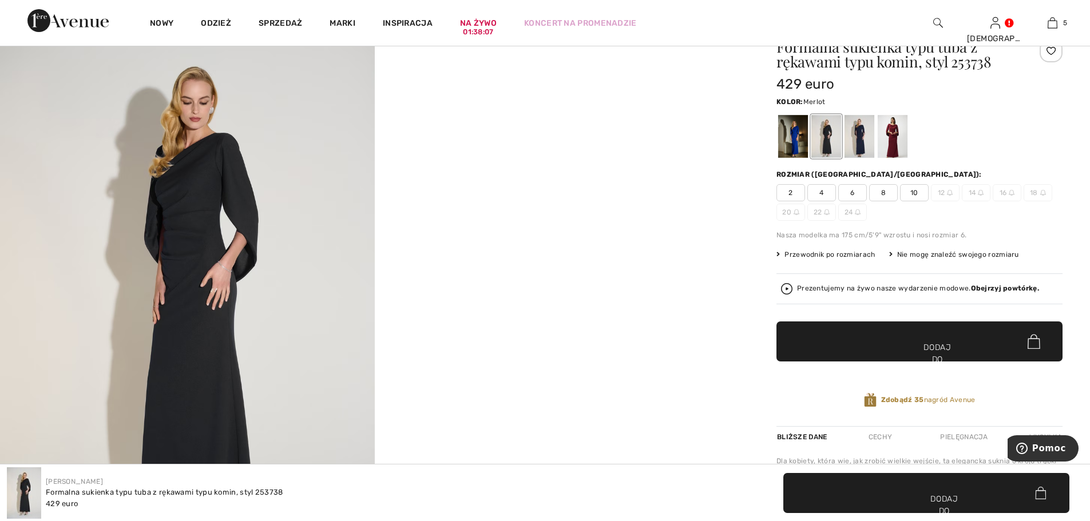
click at [887, 138] on div at bounding box center [893, 136] width 30 height 43
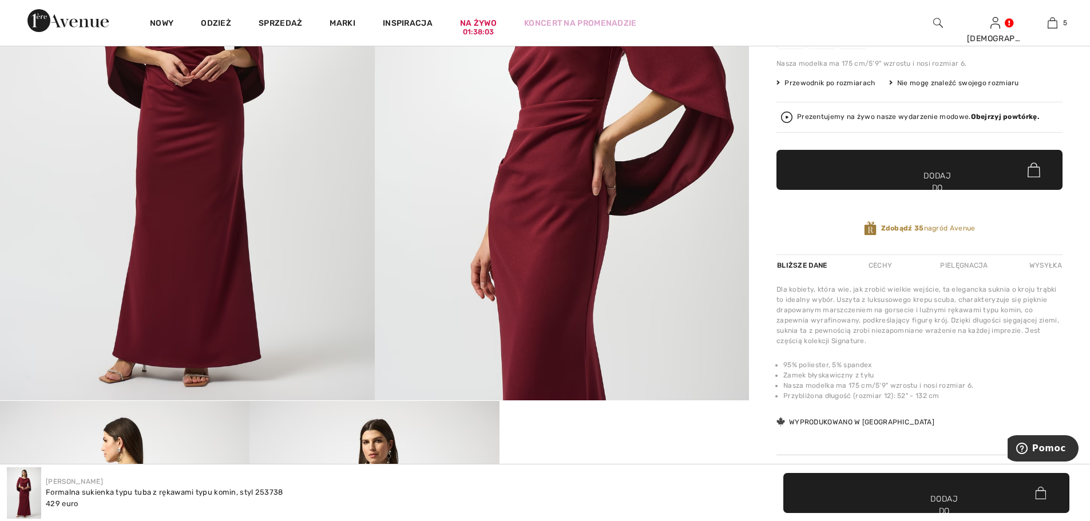
scroll to position [0, 0]
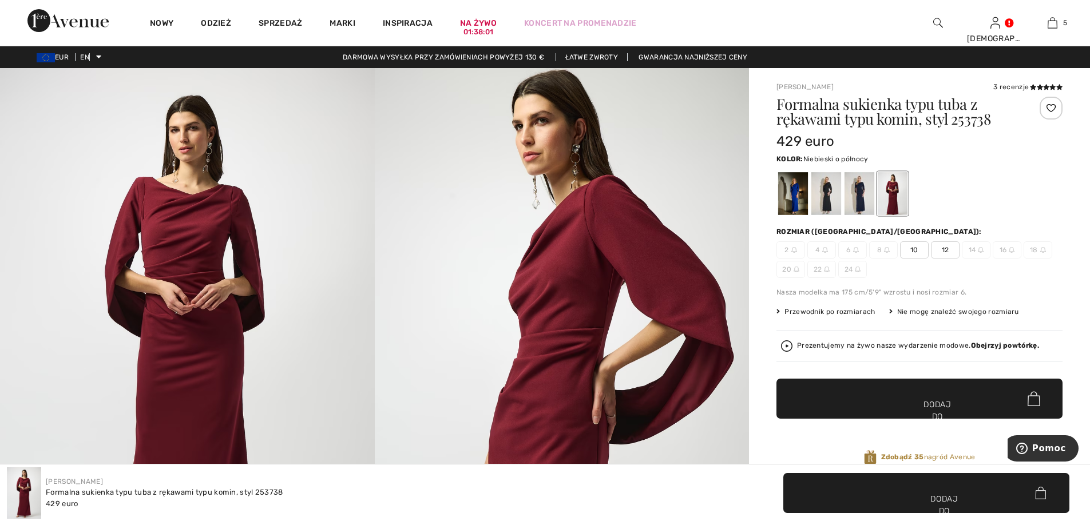
click at [863, 195] on div at bounding box center [860, 193] width 30 height 43
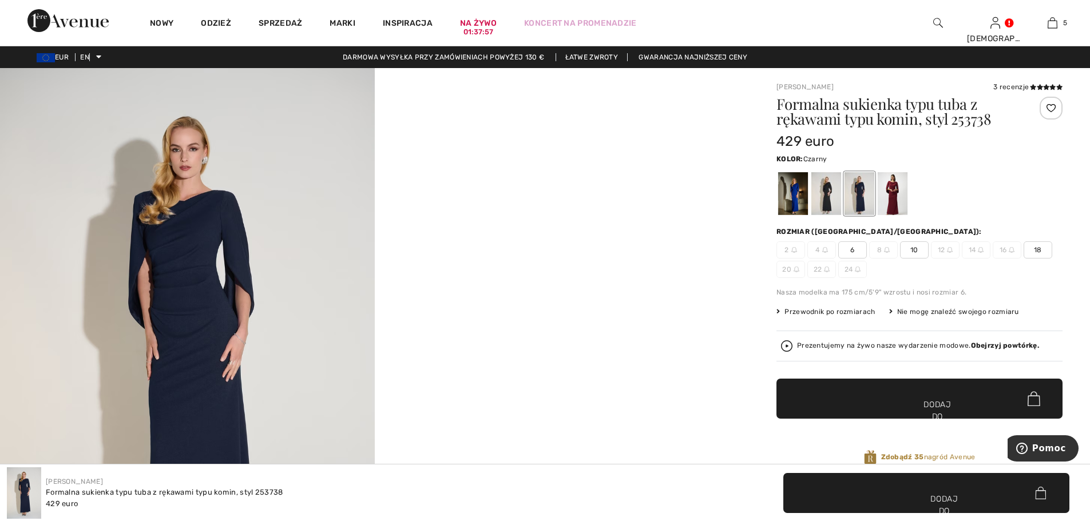
click at [828, 183] on div at bounding box center [827, 193] width 30 height 43
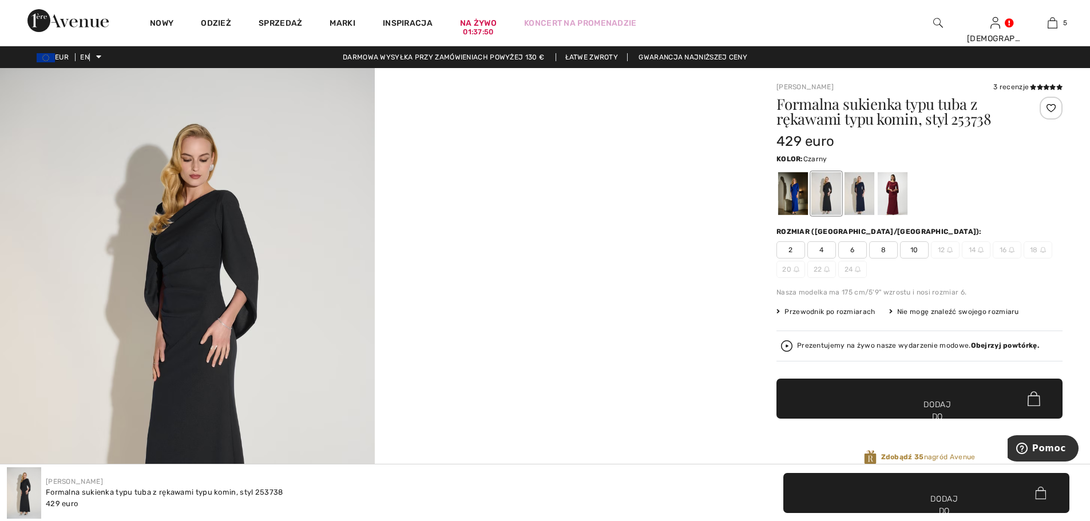
click at [786, 218] on div "Formalna sukienka typu tuba z rękawami typu komin, styl 253738 429 euro Kolor: …" at bounding box center [920, 290] width 286 height 387
click at [803, 189] on div at bounding box center [793, 193] width 30 height 43
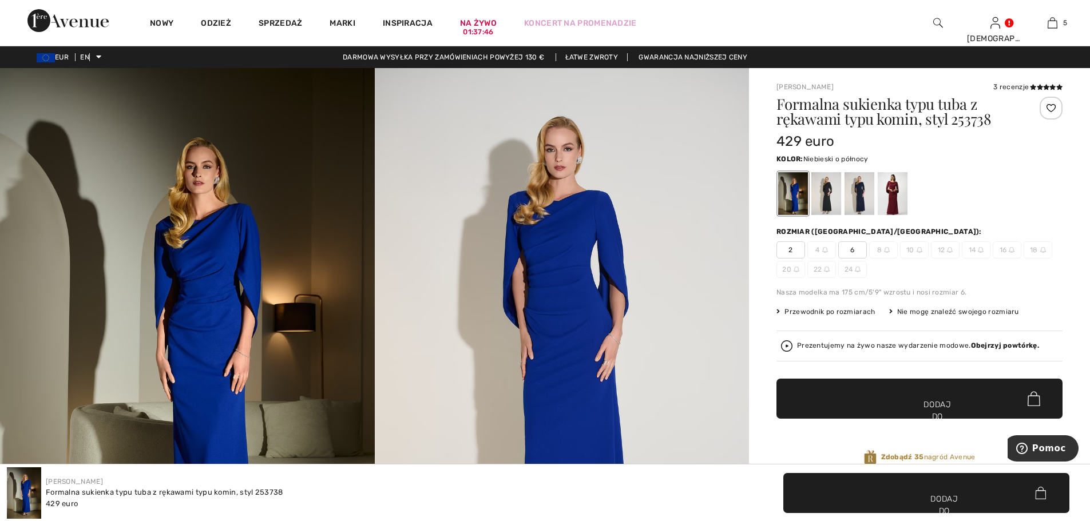
click at [864, 187] on div at bounding box center [860, 193] width 30 height 43
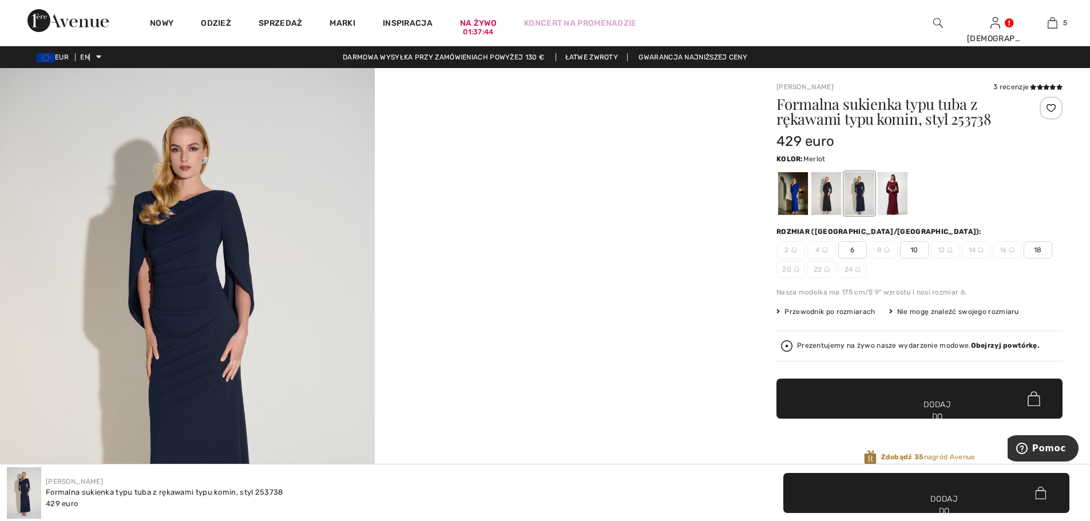
click at [894, 189] on div at bounding box center [893, 193] width 30 height 43
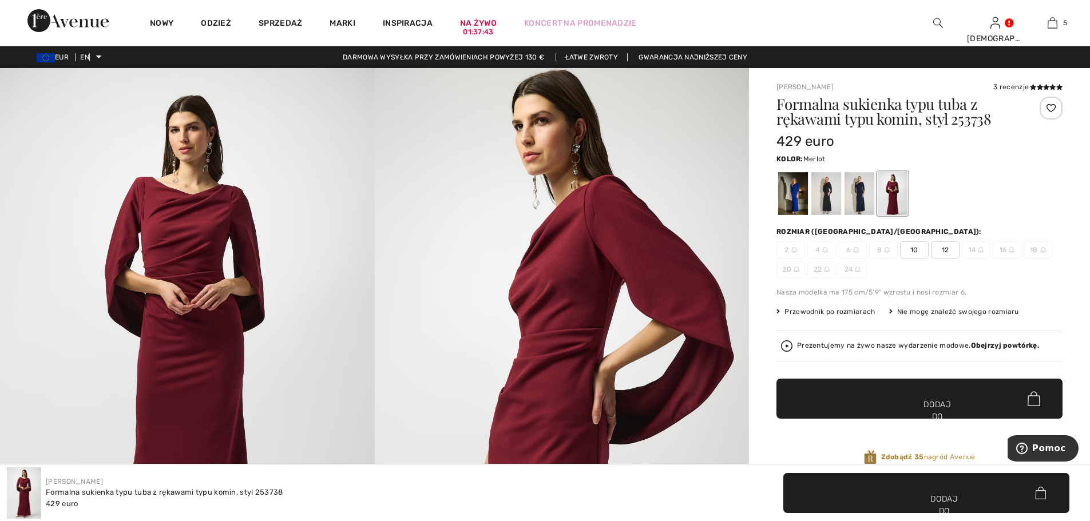
scroll to position [172, 0]
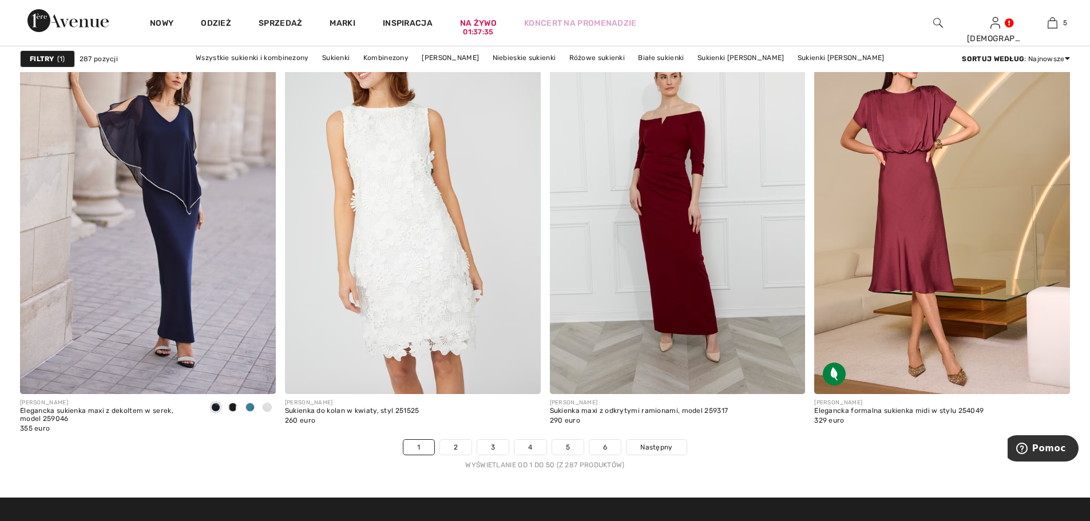
scroll to position [6494, 0]
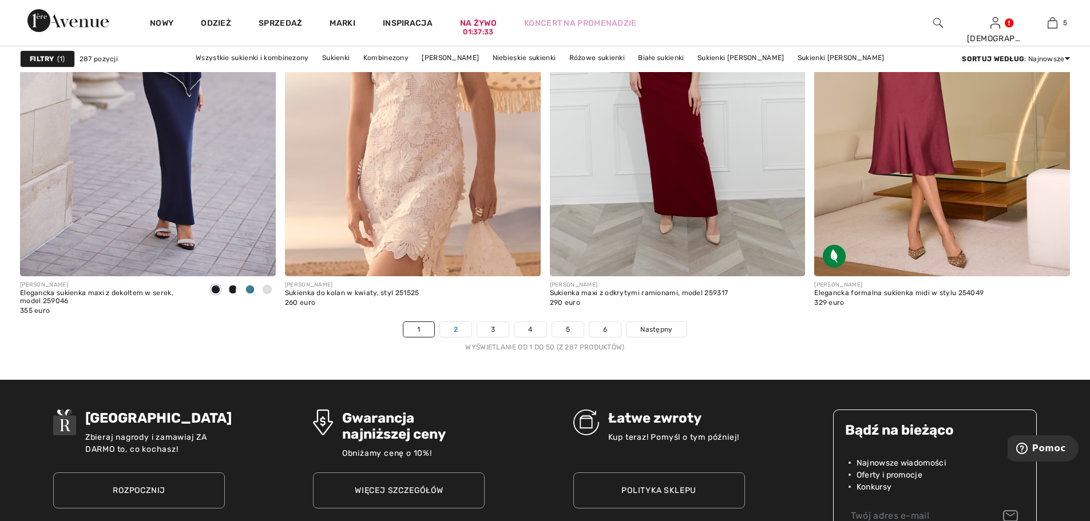
click at [454, 328] on font "2" at bounding box center [456, 330] width 4 height 8
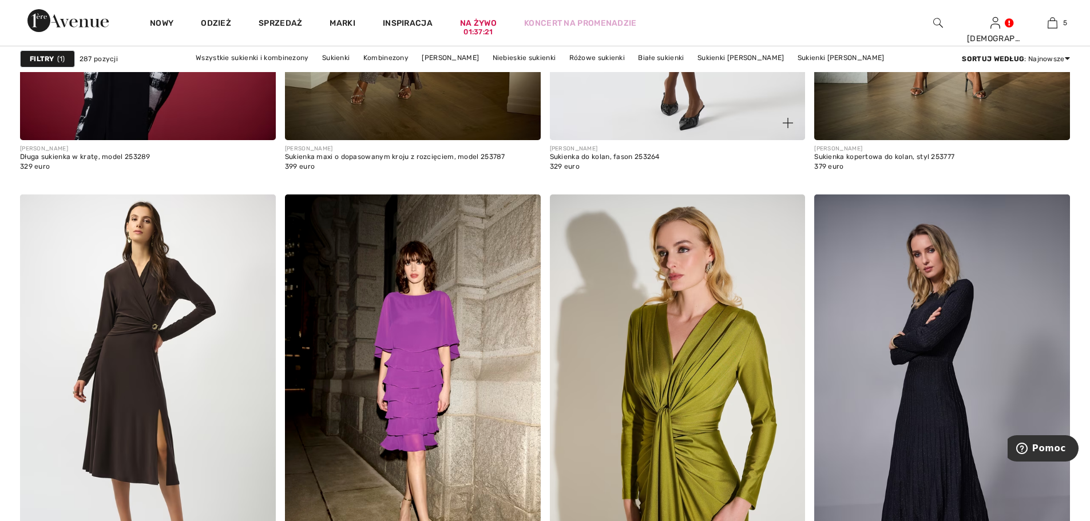
scroll to position [2461, 0]
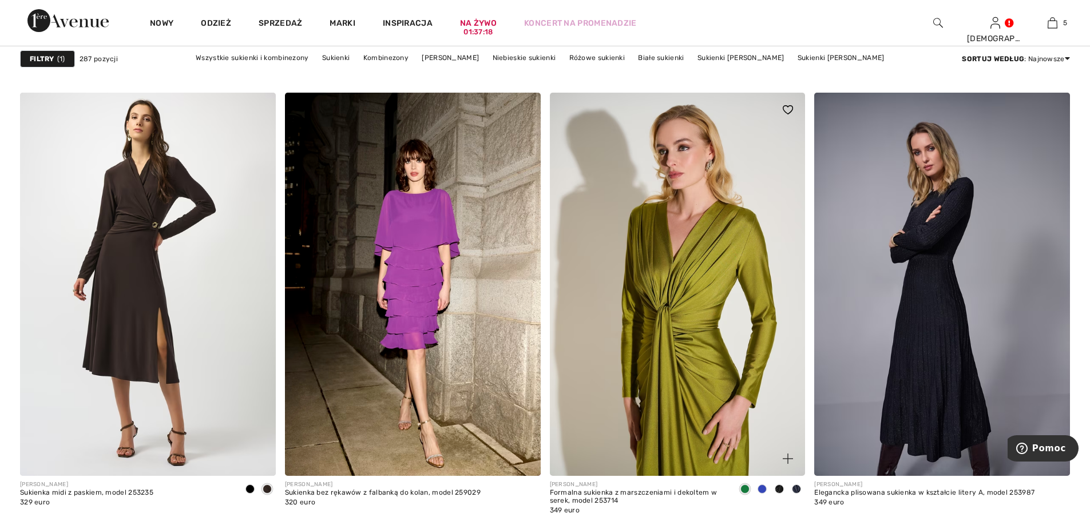
click at [694, 315] on img at bounding box center [678, 284] width 256 height 383
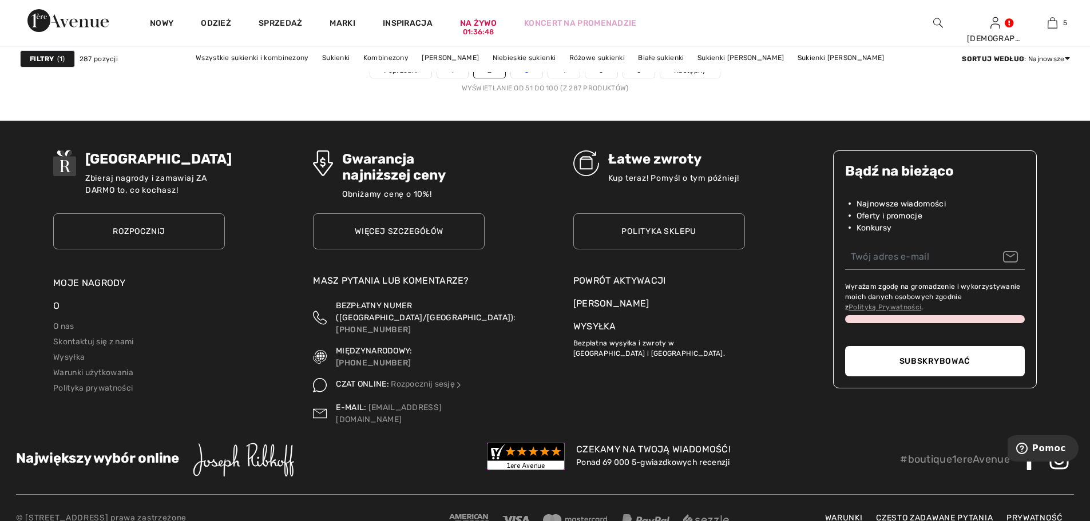
scroll to position [6581, 0]
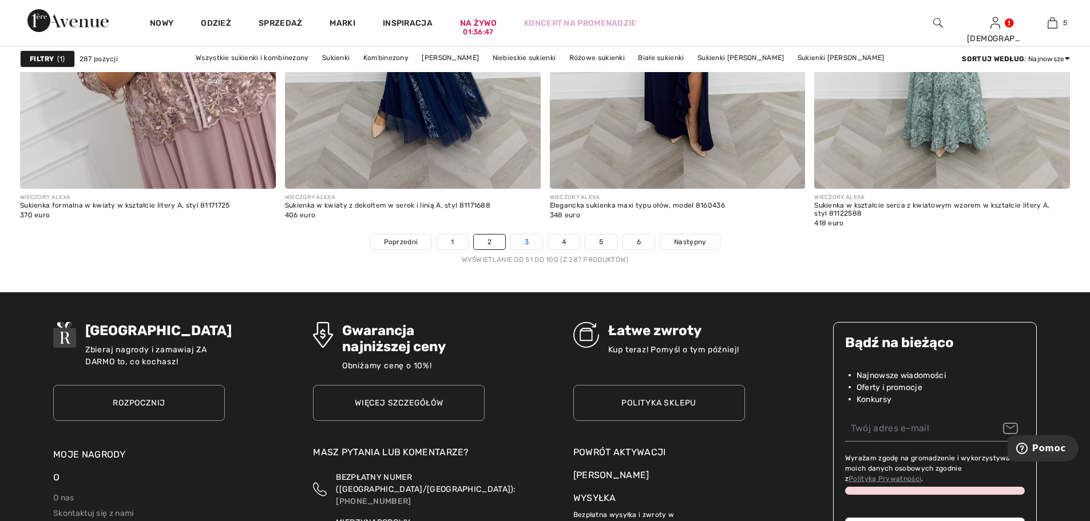
click at [517, 237] on link "3" at bounding box center [526, 242] width 31 height 15
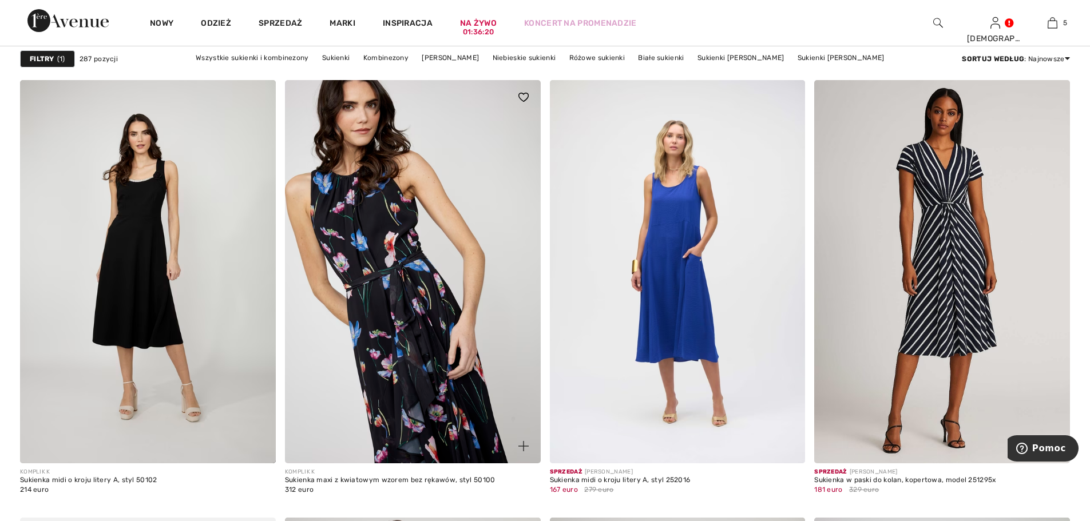
scroll to position [4464, 0]
